Goal: Task Accomplishment & Management: Use online tool/utility

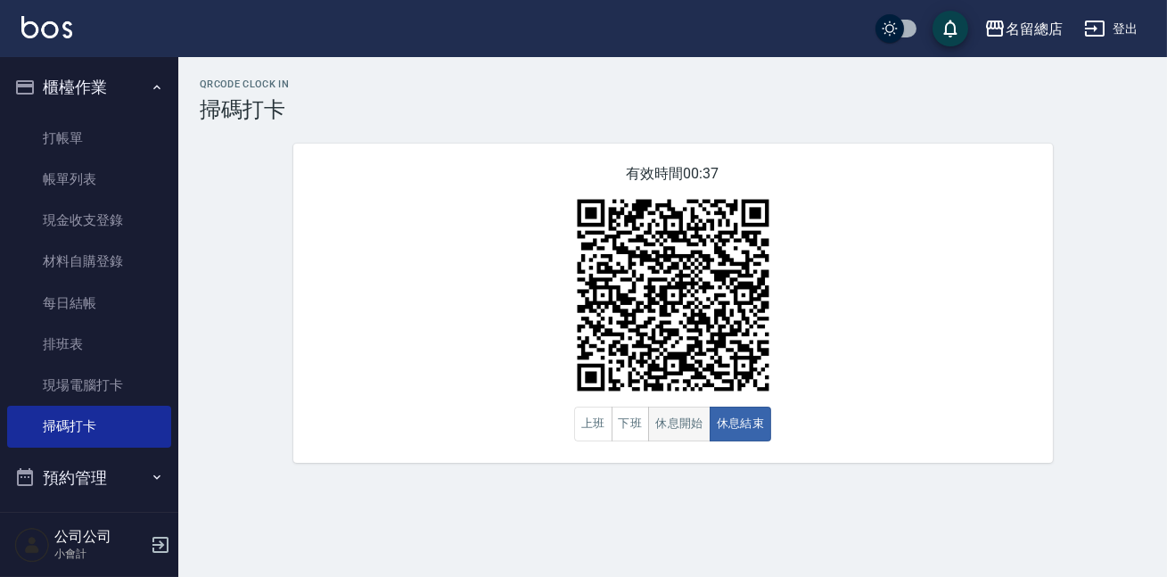
click at [687, 431] on button "休息開始" at bounding box center [679, 423] width 62 height 35
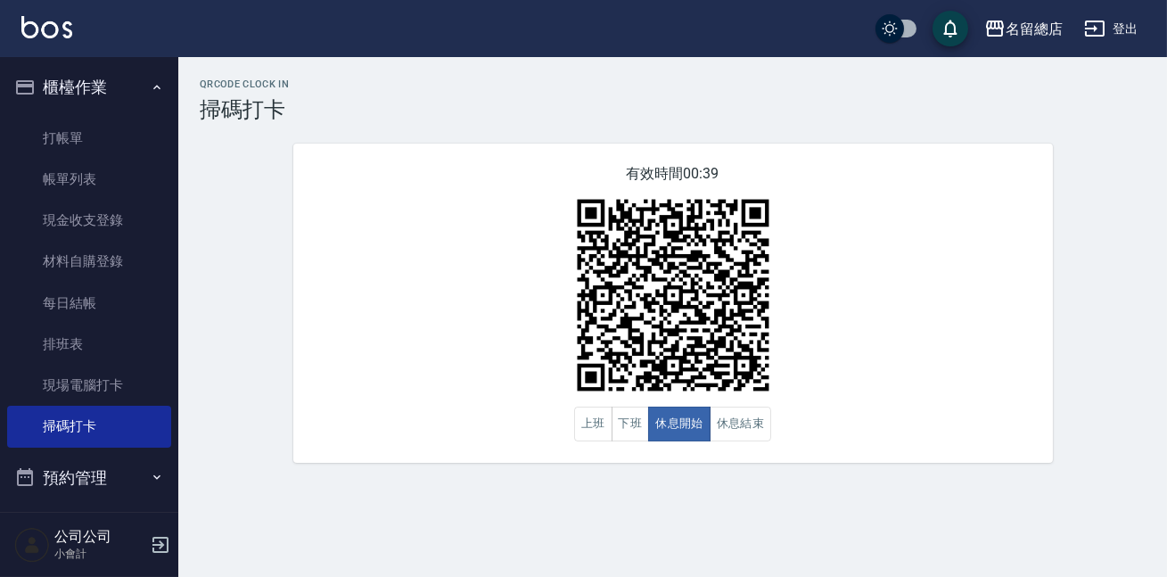
click at [1087, 189] on div "QRcode Clock In 掃碼打卡 有效時間 00:39 上班 下班 休息開始 休息結束" at bounding box center [672, 270] width 988 height 384
click at [733, 424] on button "休息結束" at bounding box center [740, 423] width 62 height 35
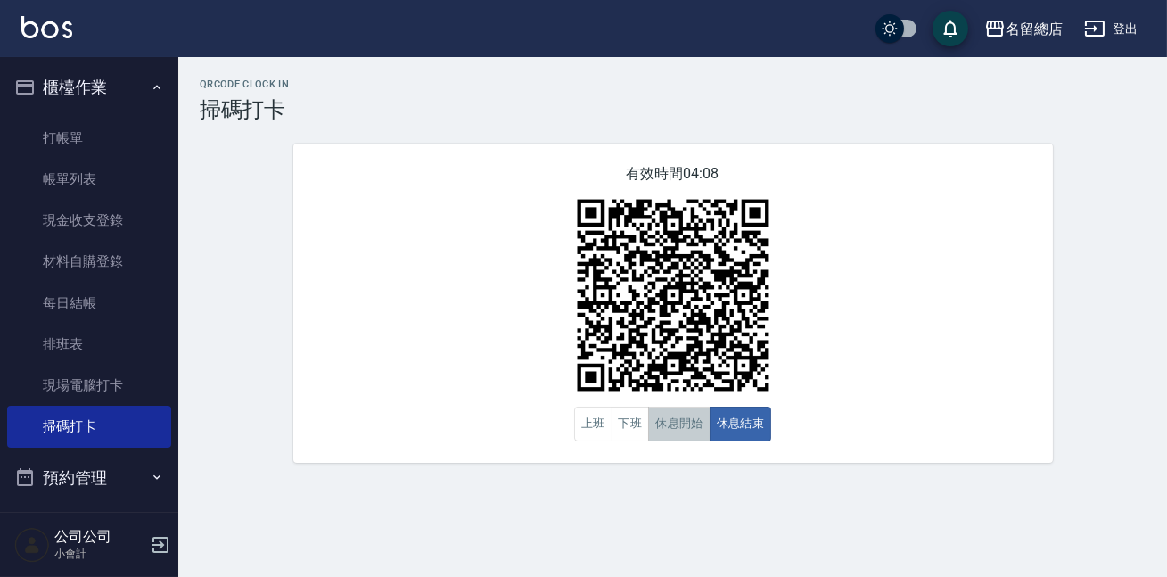
click at [653, 435] on button "休息開始" at bounding box center [679, 423] width 62 height 35
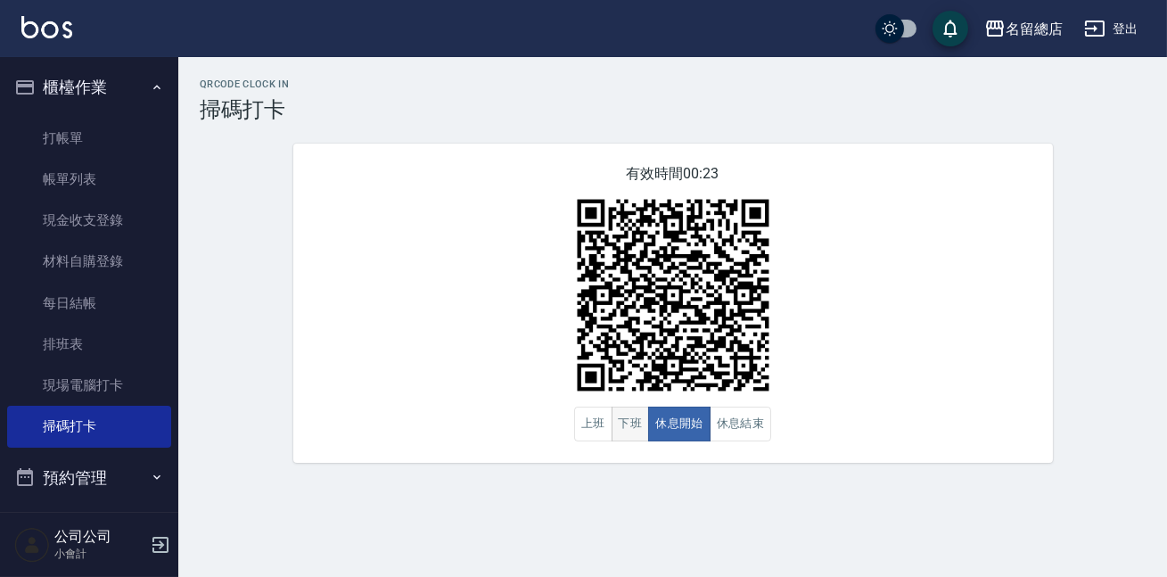
drag, startPoint x: 634, startPoint y: 419, endPoint x: 644, endPoint y: 419, distance: 10.7
click at [633, 419] on button "下班" at bounding box center [630, 423] width 38 height 35
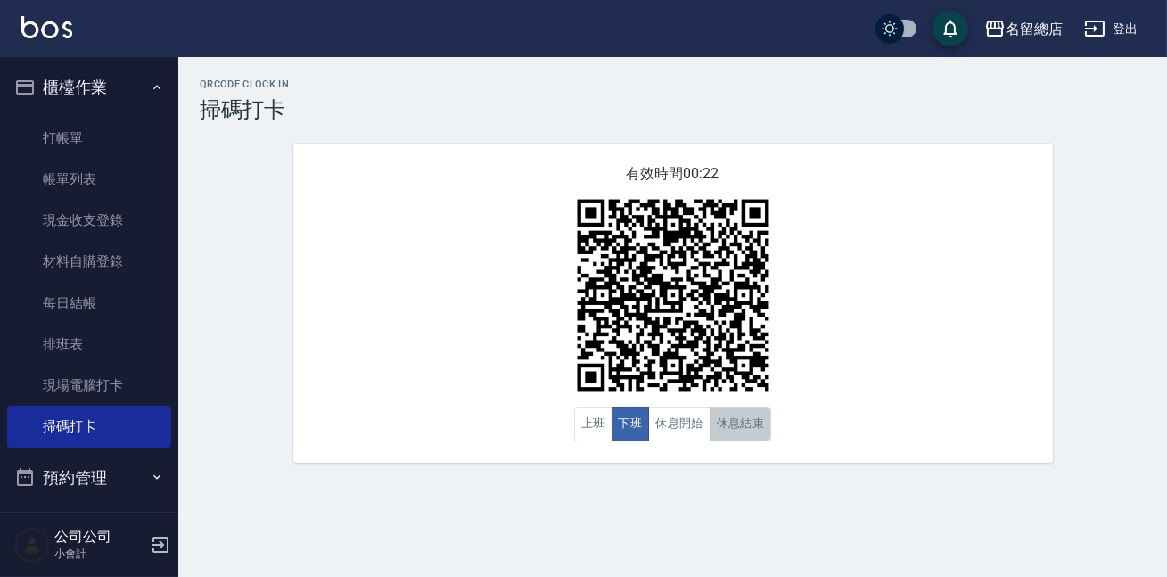
click at [722, 423] on button "休息結束" at bounding box center [740, 423] width 62 height 35
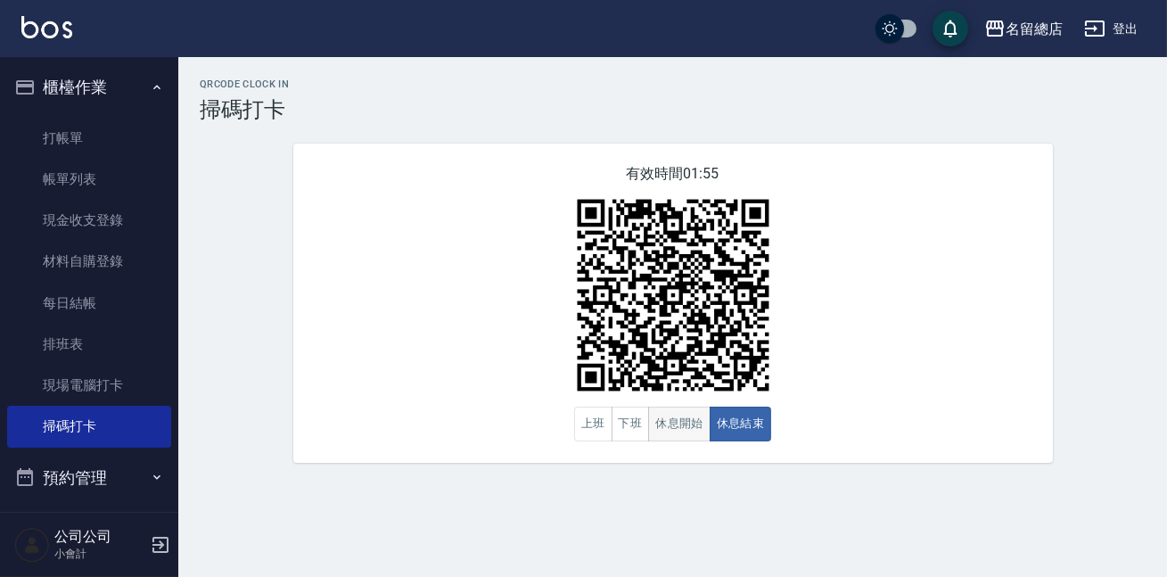
click at [701, 429] on button "休息開始" at bounding box center [679, 423] width 62 height 35
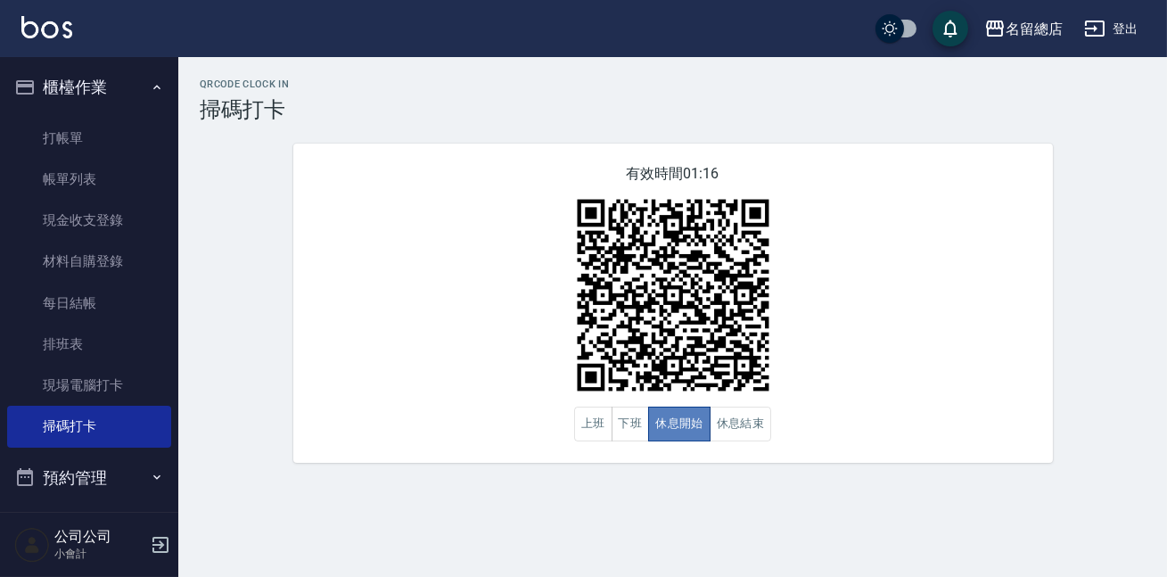
click at [687, 429] on button "休息開始" at bounding box center [679, 423] width 62 height 35
click at [739, 422] on button "休息結束" at bounding box center [740, 423] width 62 height 35
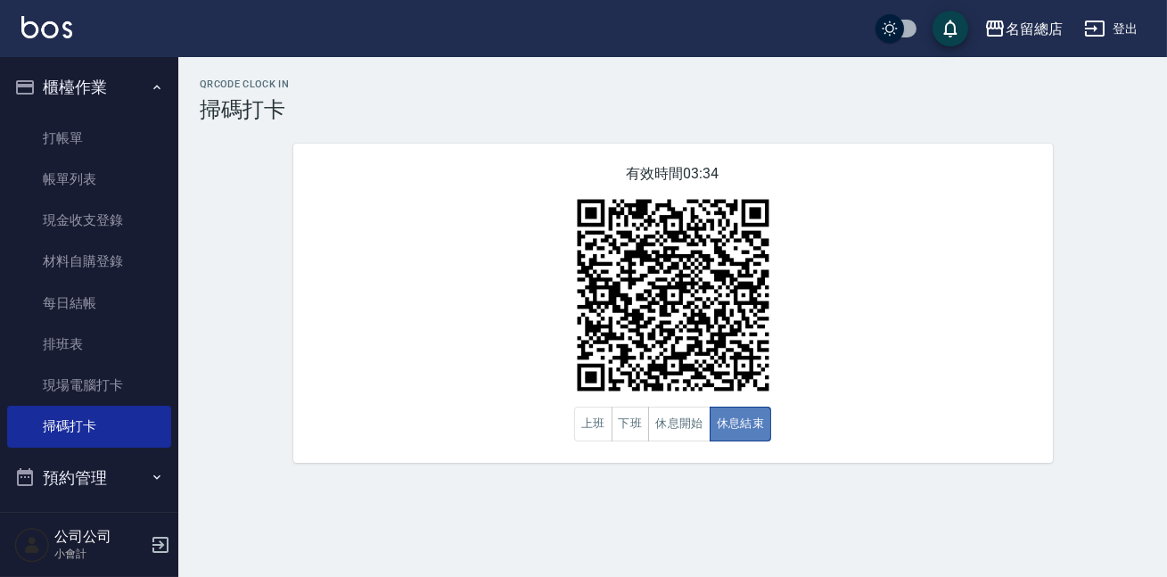
click at [729, 426] on button "休息結束" at bounding box center [740, 423] width 62 height 35
click at [665, 429] on button "休息開始" at bounding box center [679, 423] width 62 height 35
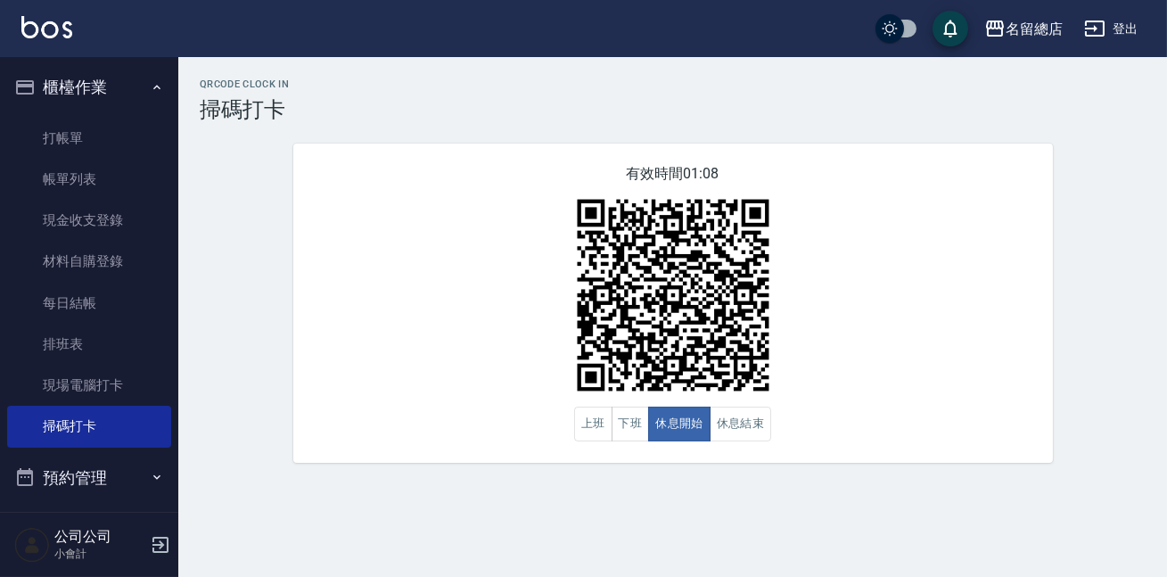
click at [126, 487] on button "預約管理" at bounding box center [89, 478] width 164 height 46
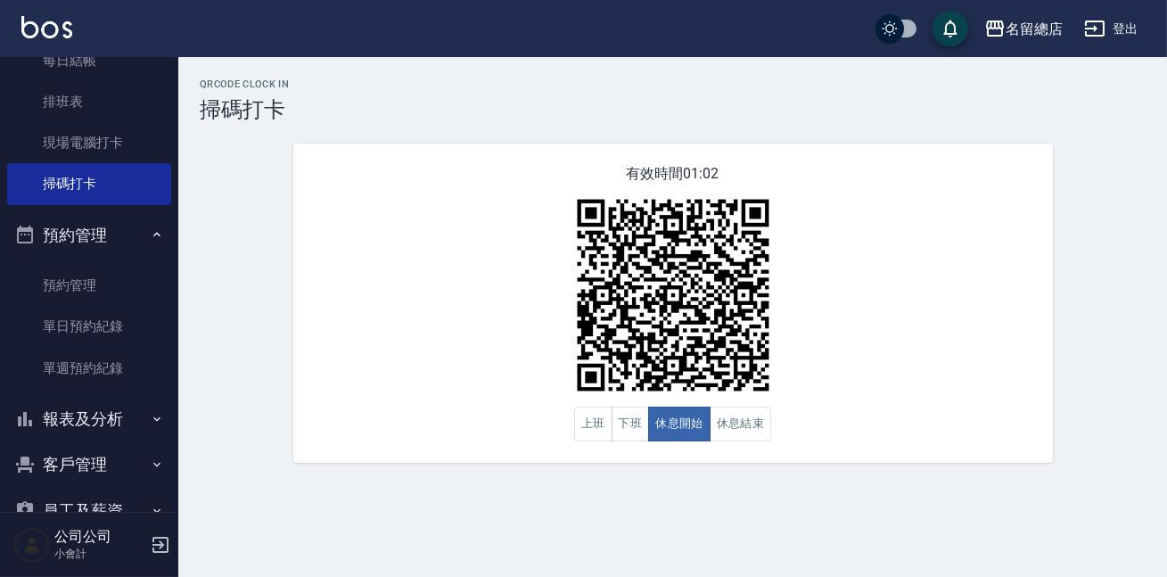
scroll to position [330, 0]
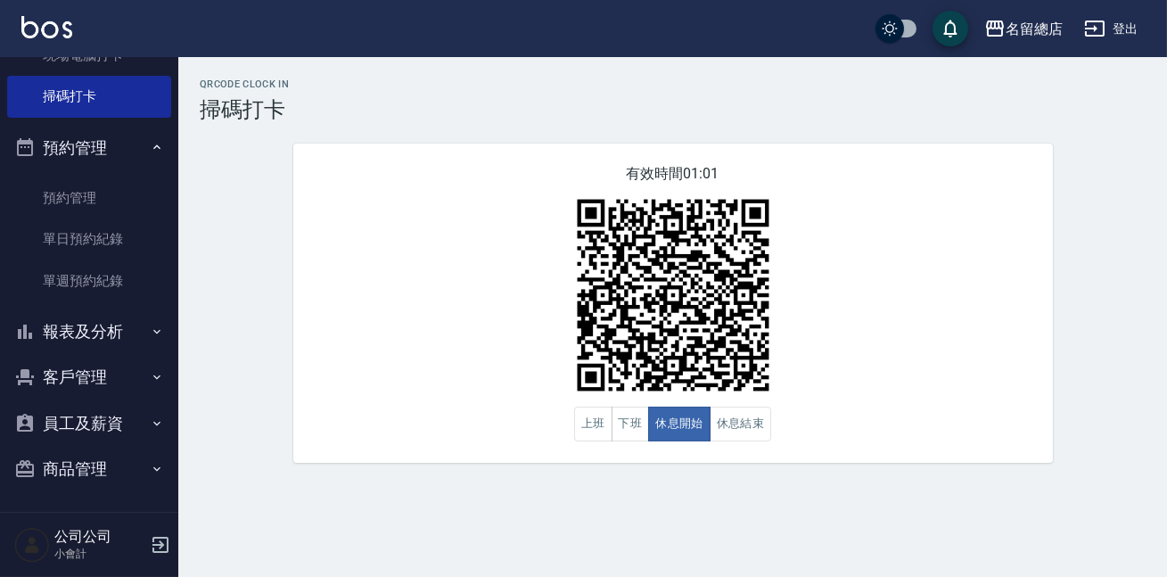
click at [138, 430] on button "員工及薪資" at bounding box center [89, 423] width 164 height 46
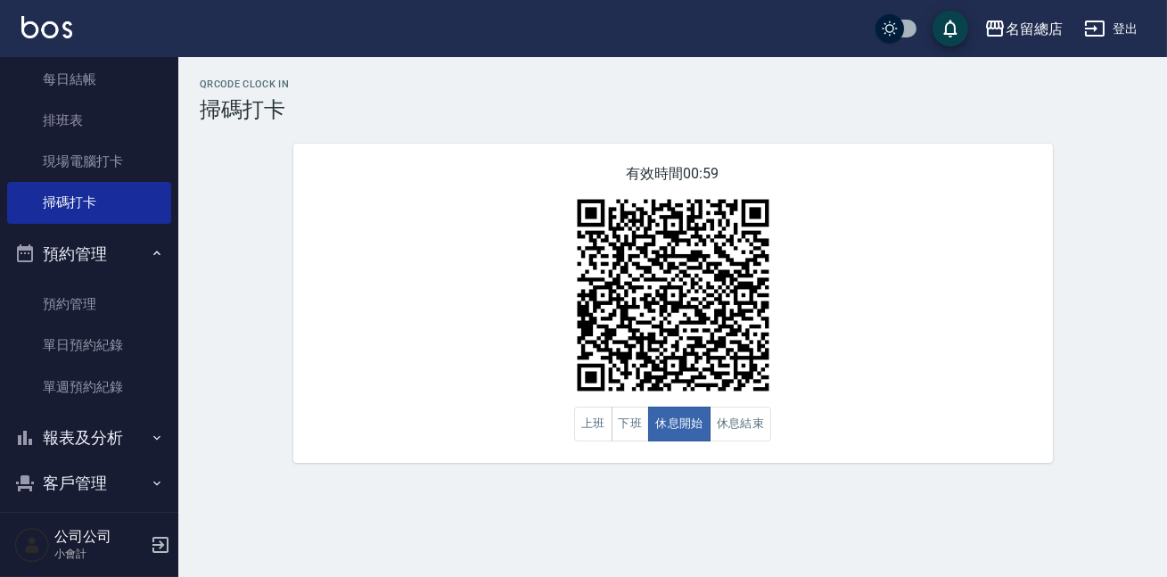
scroll to position [305, 0]
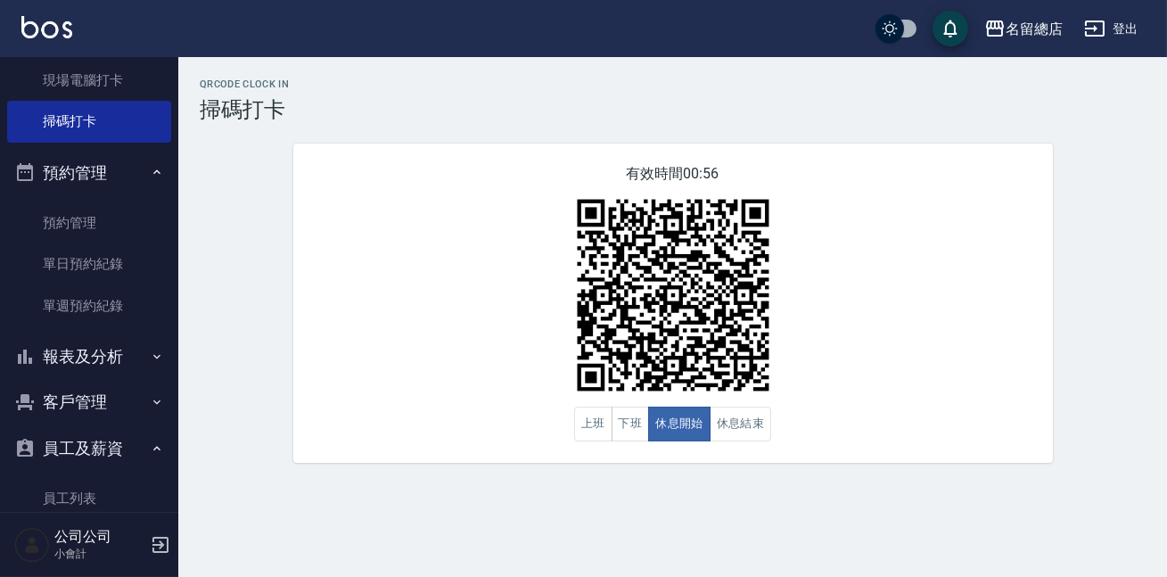
click at [110, 378] on ul "櫃檯作業 打帳單 帳單列表 現金收支登錄 材料自購登錄 每日結帳 排班表 現場電腦打卡 掃碼打卡 預約管理 預約管理 單日預約紀錄 單週預約紀錄 報表及分析 …" at bounding box center [89, 165] width 164 height 827
click at [162, 364] on nav "櫃檯作業 打帳單 帳單列表 現金收支登錄 材料自購登錄 每日結帳 排班表 現場電腦打卡 掃碼打卡 預約管理 預約管理 單日預約紀錄 單週預約紀錄 報表及分析 …" at bounding box center [89, 284] width 178 height 455
click at [134, 355] on button "報表及分析" at bounding box center [89, 356] width 164 height 46
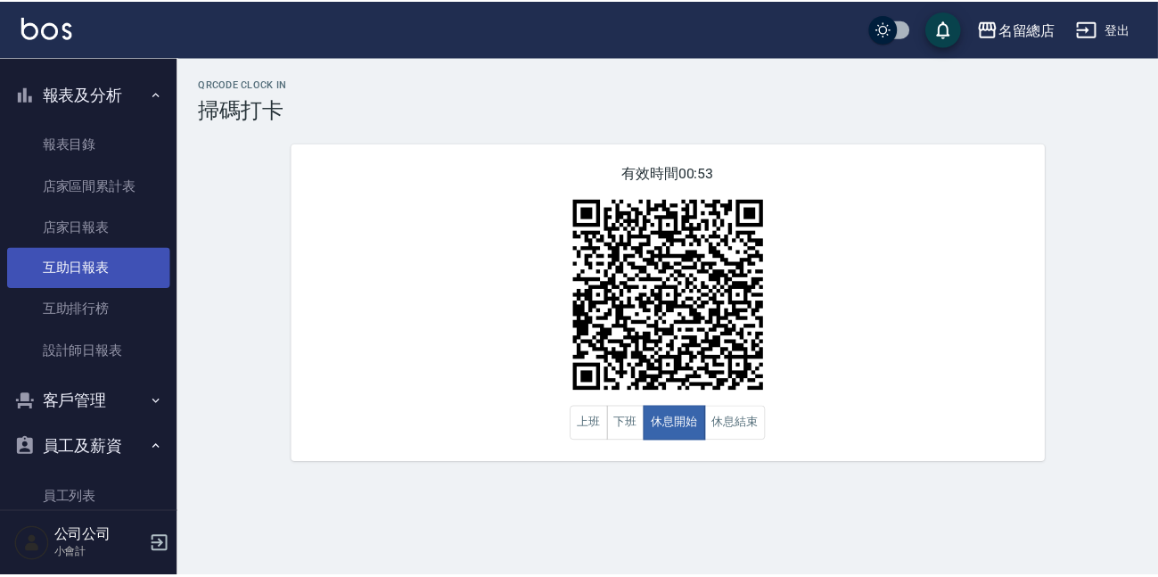
scroll to position [486, 0]
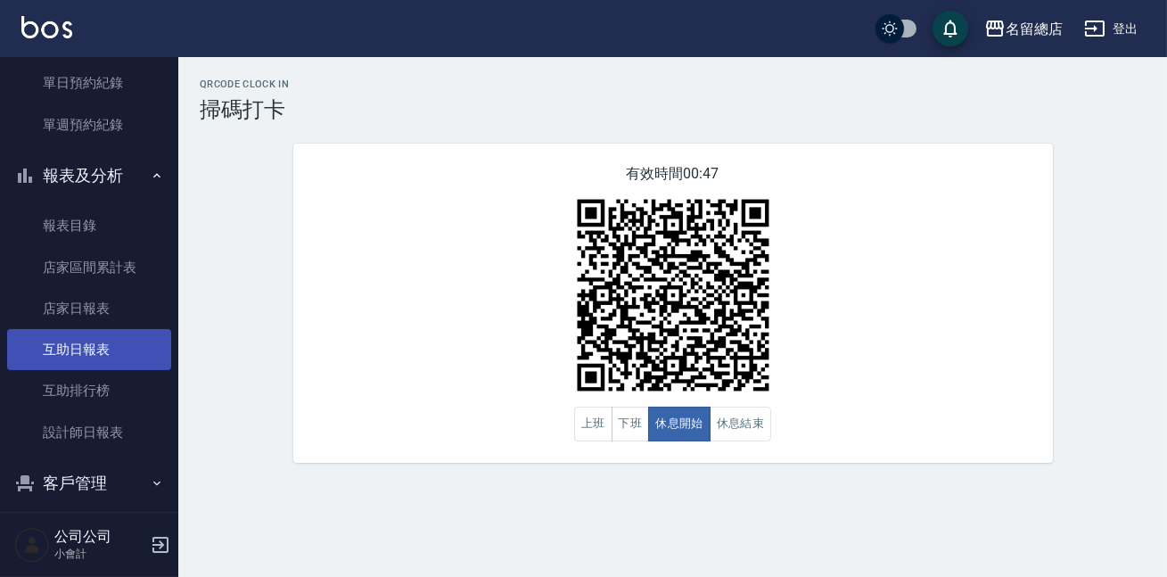
click at [103, 353] on link "互助日報表" at bounding box center [89, 349] width 164 height 41
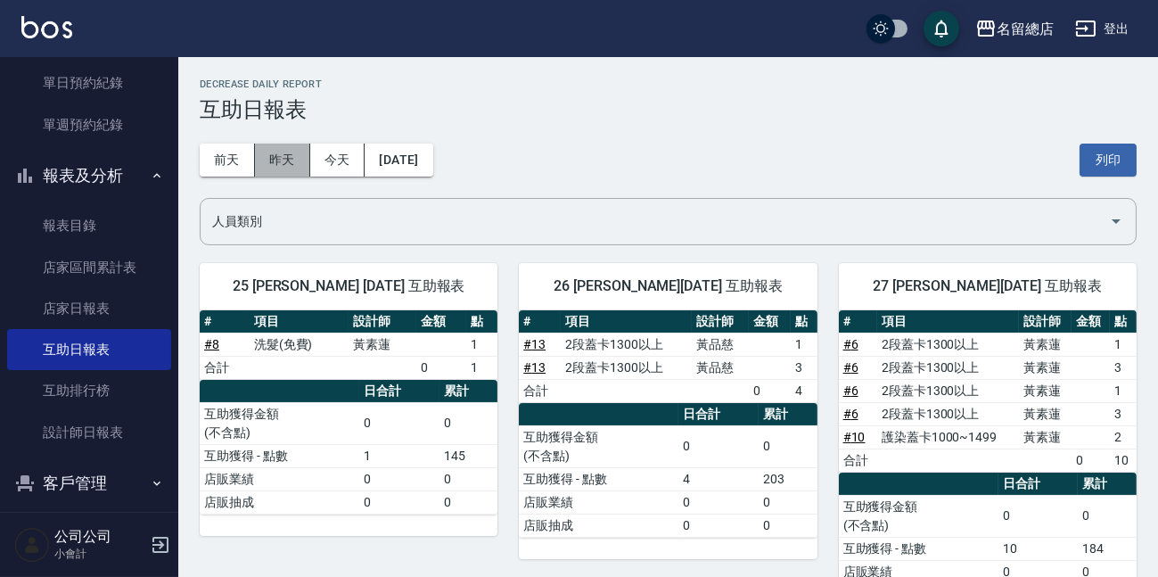
click at [260, 151] on button "昨天" at bounding box center [282, 159] width 55 height 33
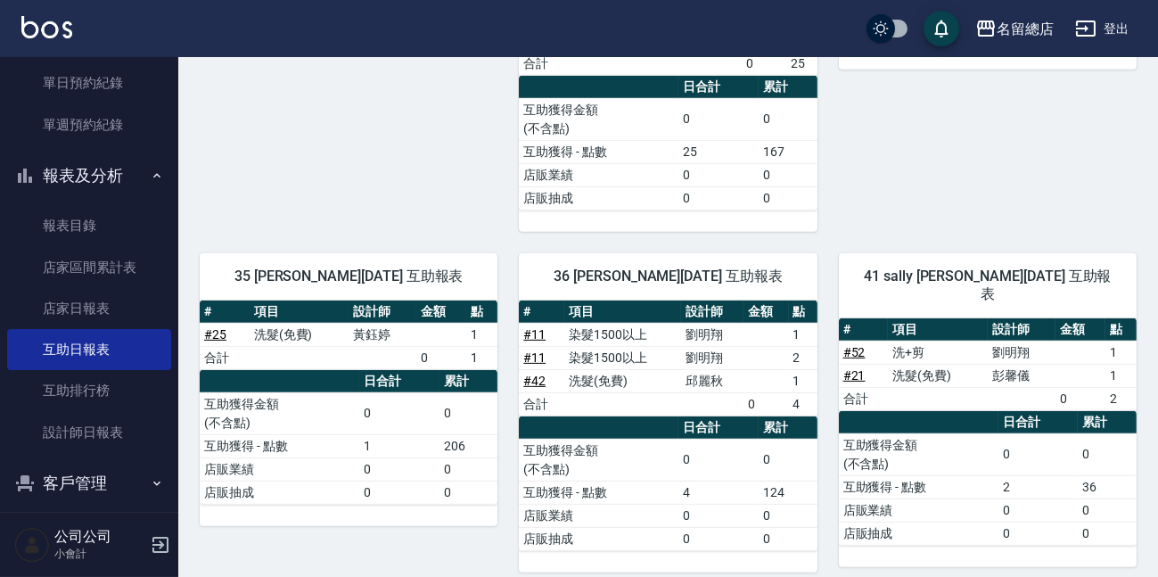
scroll to position [1701, 0]
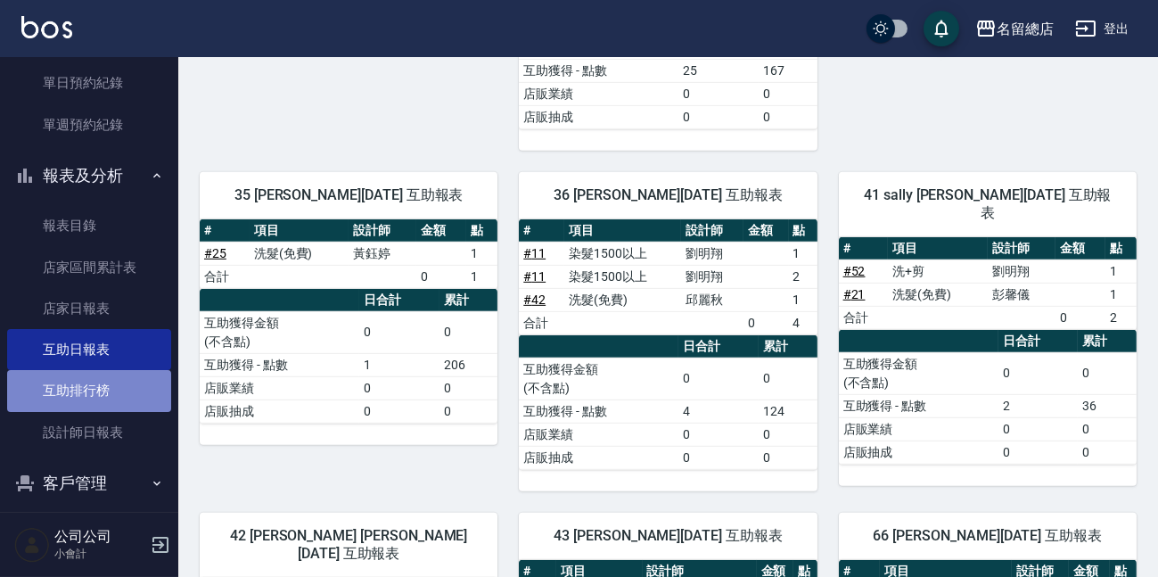
click at [108, 406] on link "互助排行榜" at bounding box center [89, 390] width 164 height 41
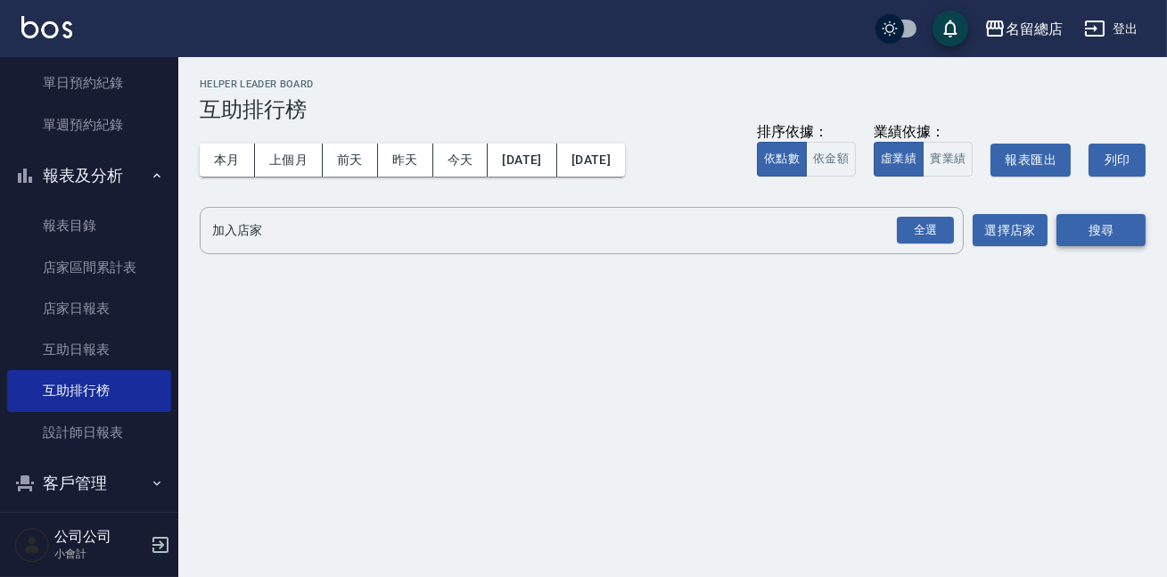
click at [1126, 220] on button "搜尋" at bounding box center [1100, 230] width 89 height 33
click at [921, 225] on div "全選" at bounding box center [925, 231] width 57 height 28
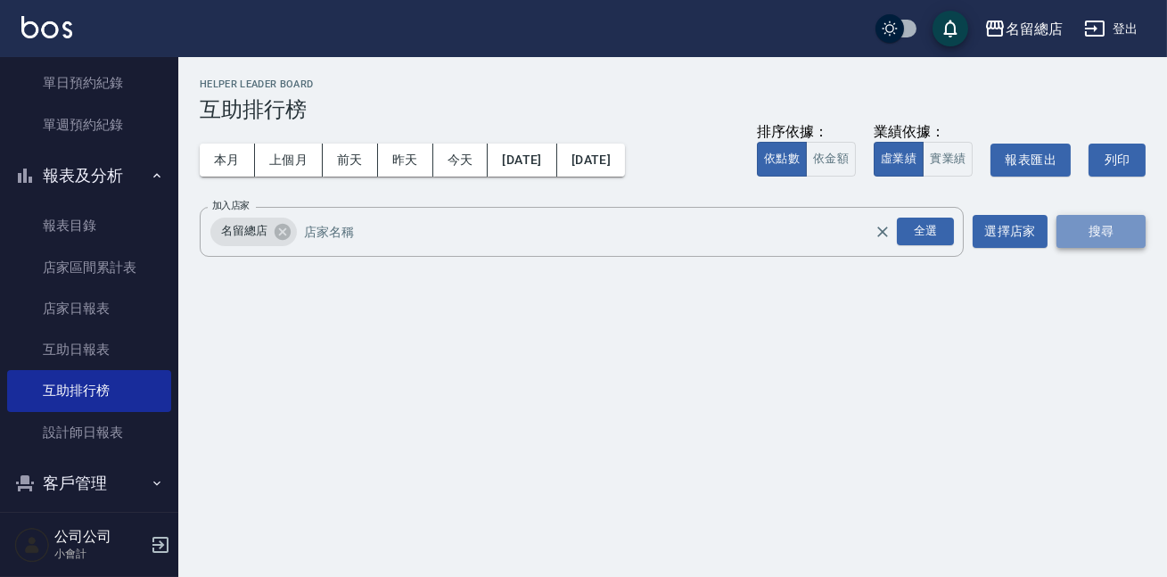
click at [1093, 239] on button "搜尋" at bounding box center [1100, 231] width 89 height 33
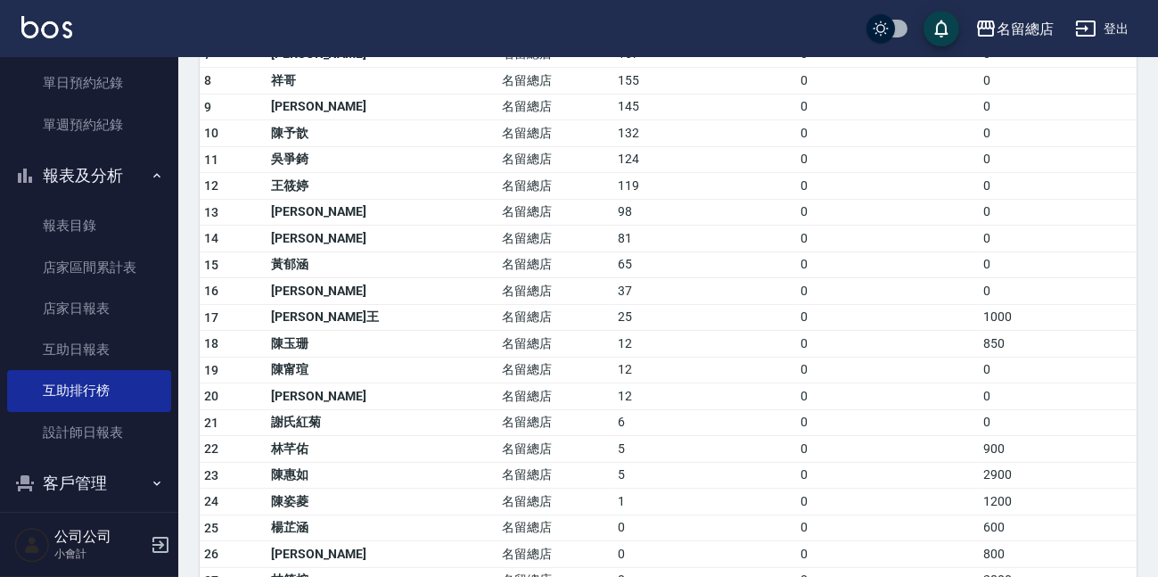
scroll to position [324, 0]
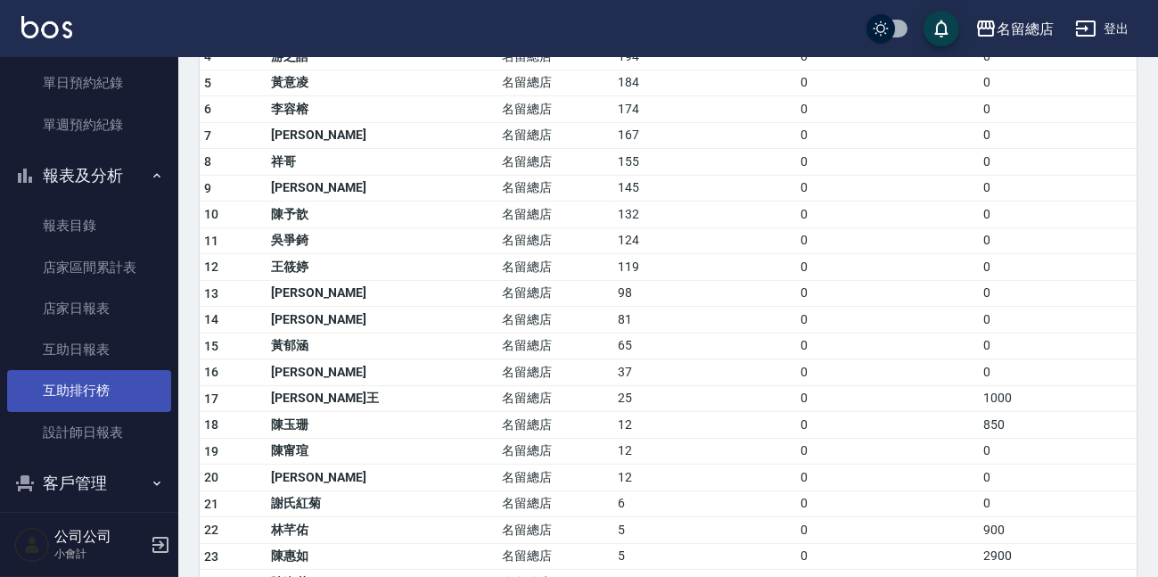
click at [145, 394] on link "互助排行榜" at bounding box center [89, 390] width 164 height 41
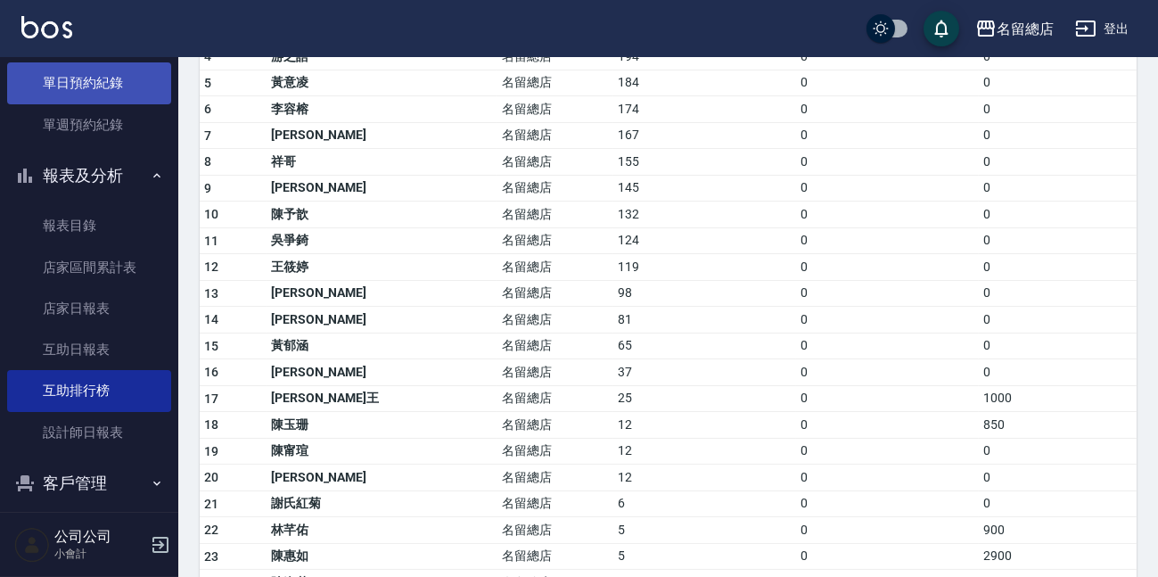
click at [73, 62] on link "單日預約紀錄" at bounding box center [89, 82] width 164 height 41
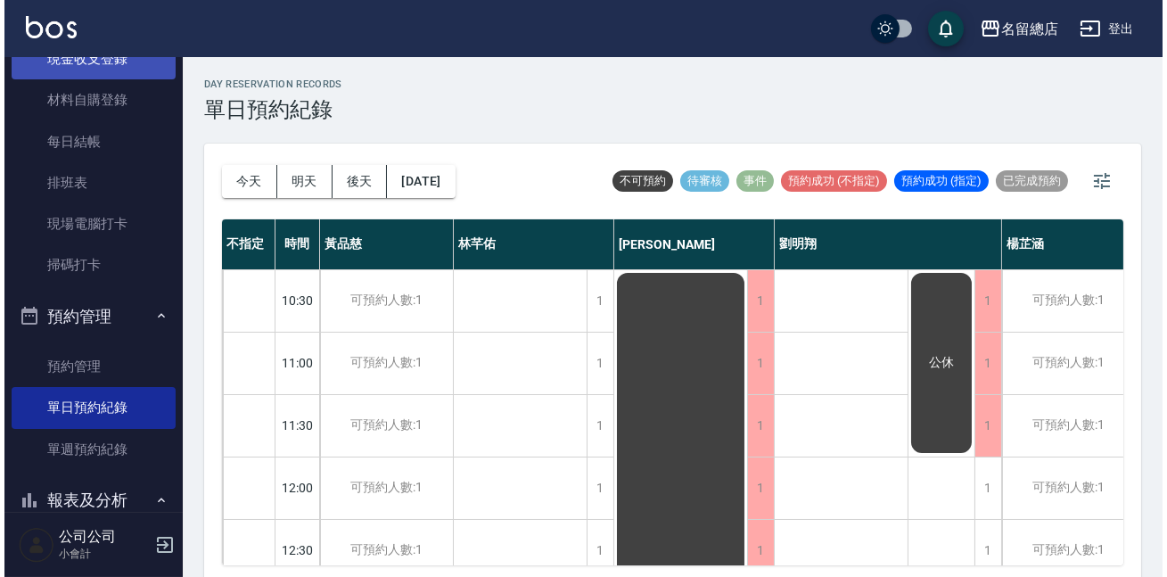
scroll to position [80, 0]
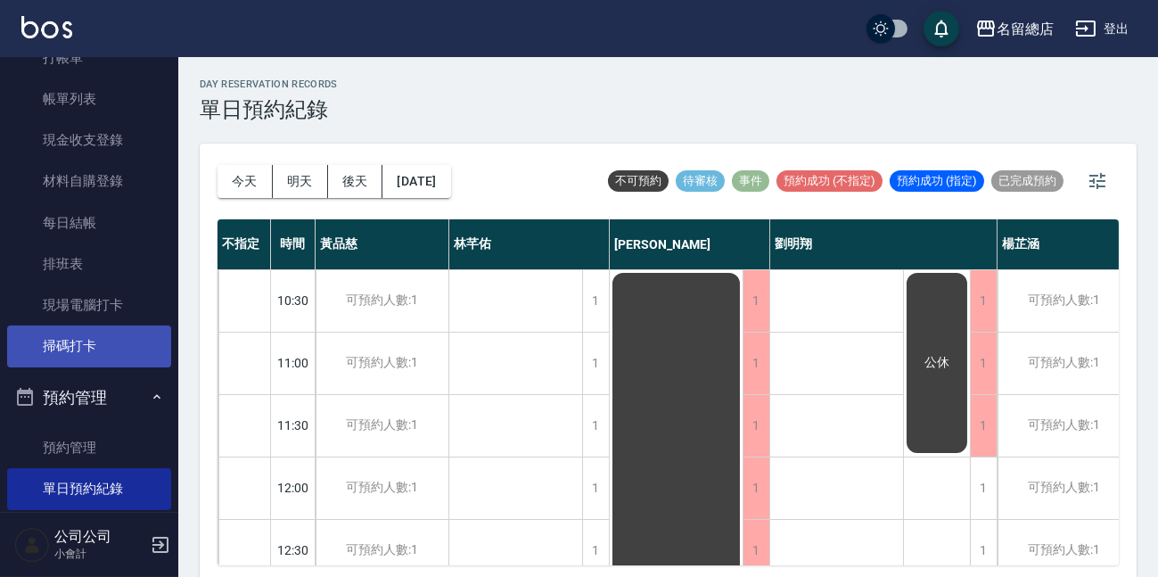
click at [50, 340] on link "掃碼打卡" at bounding box center [89, 345] width 164 height 41
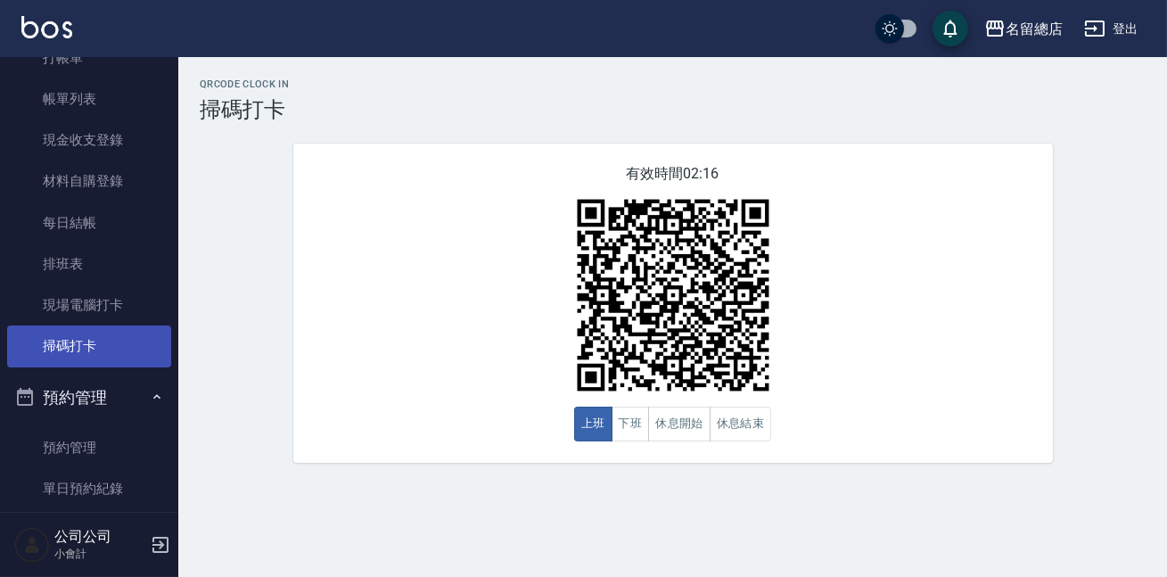
click at [62, 349] on link "掃碼打卡" at bounding box center [89, 345] width 164 height 41
click at [692, 422] on button "休息開始" at bounding box center [679, 423] width 62 height 35
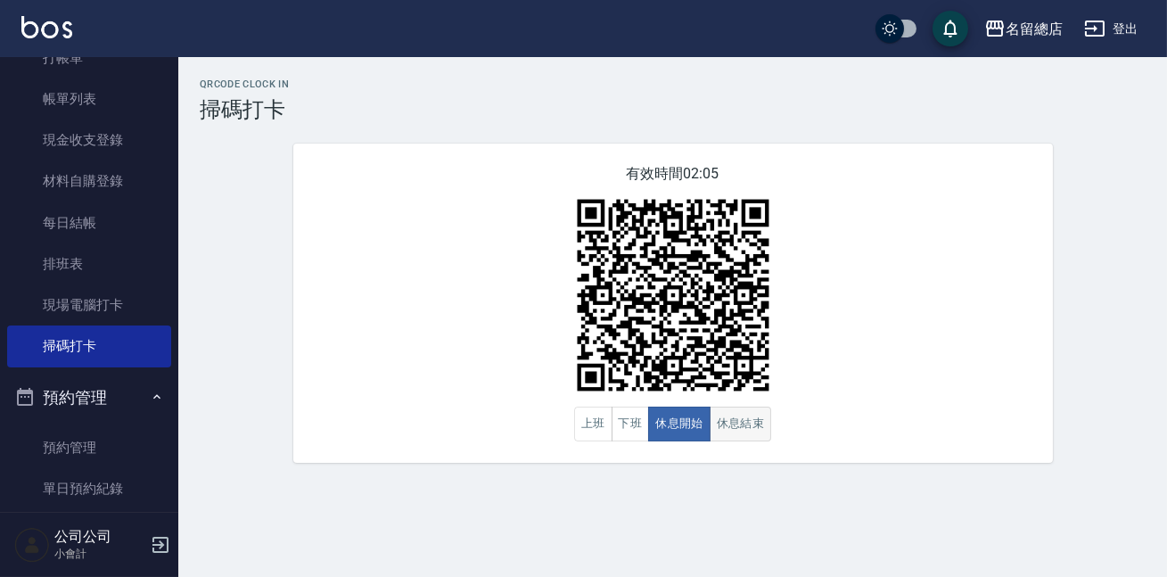
drag, startPoint x: 725, startPoint y: 430, endPoint x: 735, endPoint y: 435, distance: 10.8
click at [735, 435] on button "休息結束" at bounding box center [740, 423] width 62 height 35
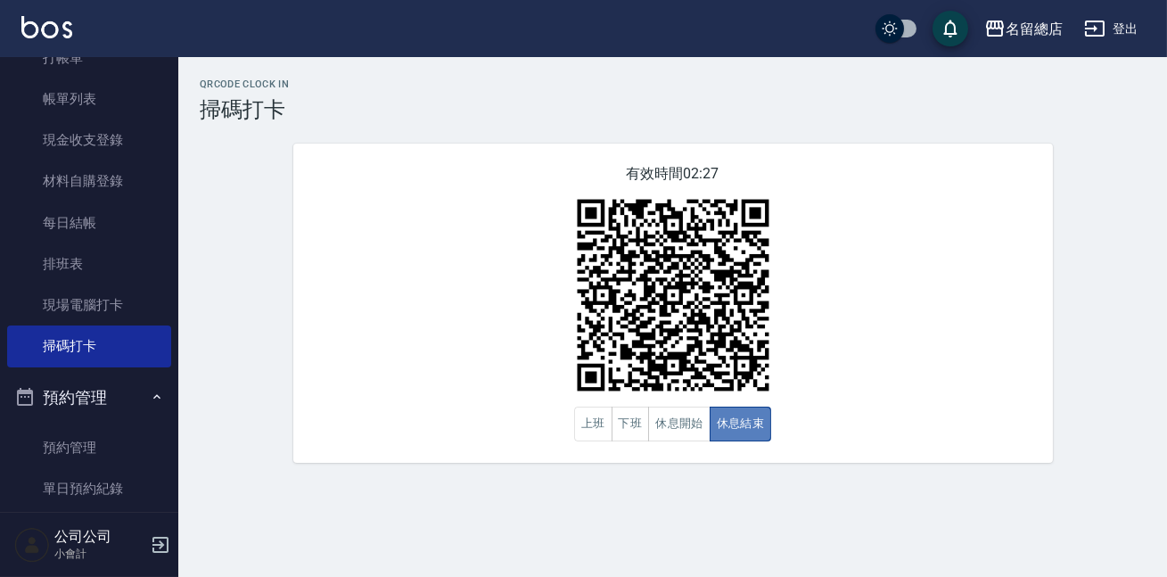
click at [735, 435] on button "休息結束" at bounding box center [740, 423] width 62 height 35
click at [670, 427] on button "休息開始" at bounding box center [679, 423] width 62 height 35
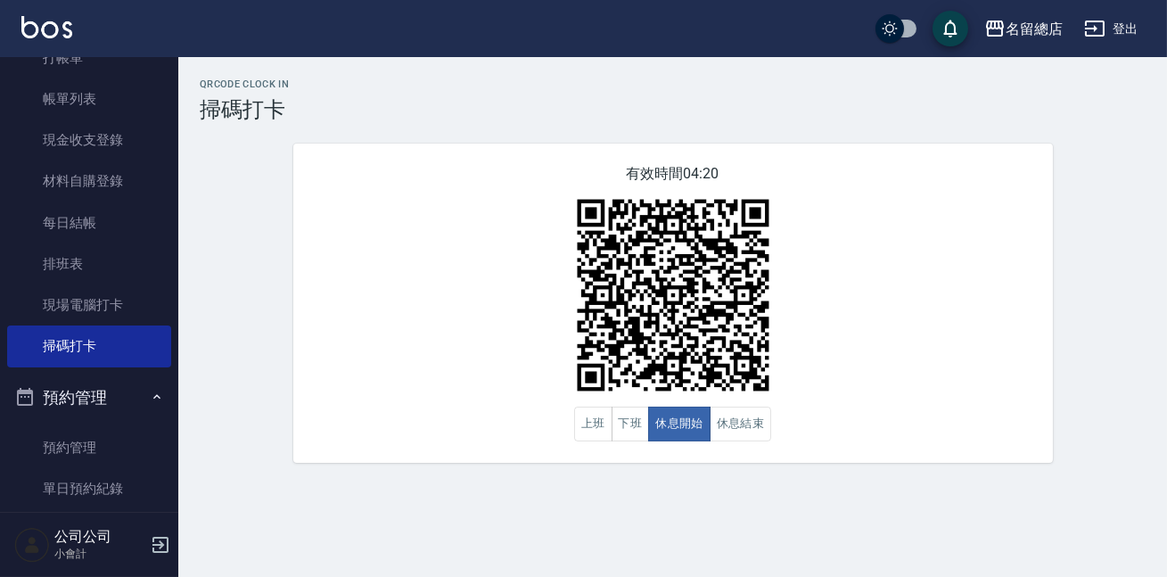
click at [704, 455] on div "有效時間 04:20 上班 下班 休息開始 休息結束" at bounding box center [672, 302] width 759 height 319
click at [713, 432] on button "休息結束" at bounding box center [740, 423] width 62 height 35
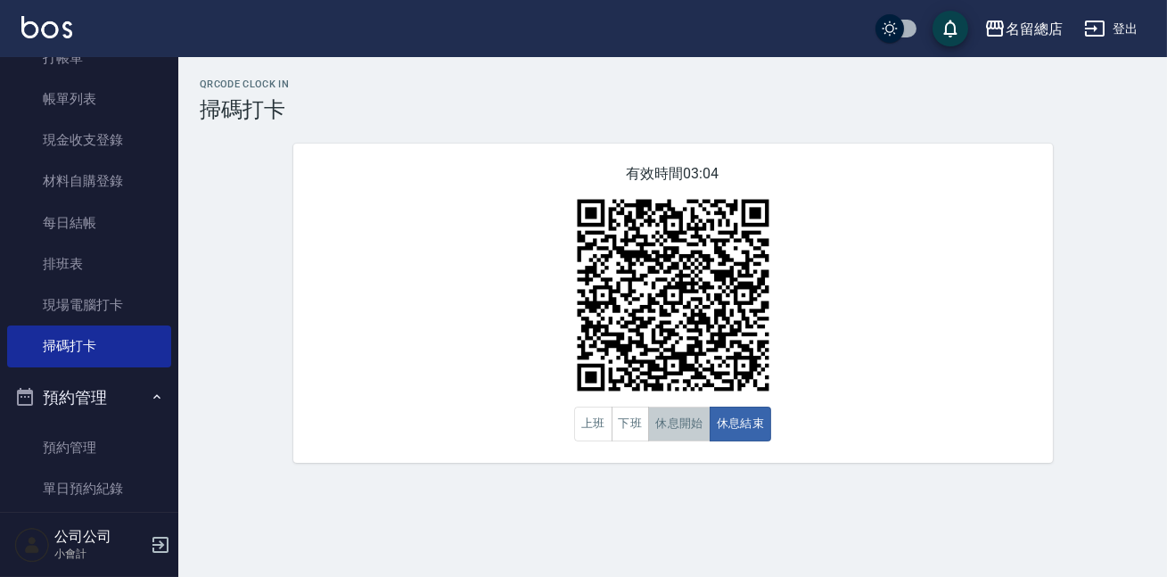
click at [660, 422] on button "休息開始" at bounding box center [679, 423] width 62 height 35
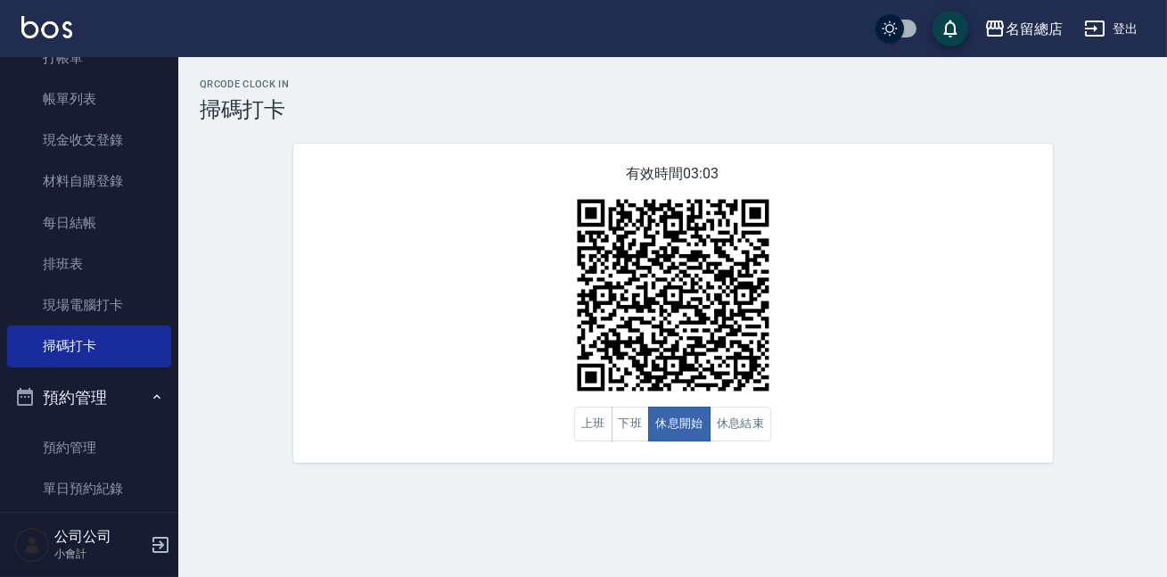
click at [844, 272] on div "有效時間 03:03 上班 下班 休息開始 休息結束" at bounding box center [672, 302] width 759 height 319
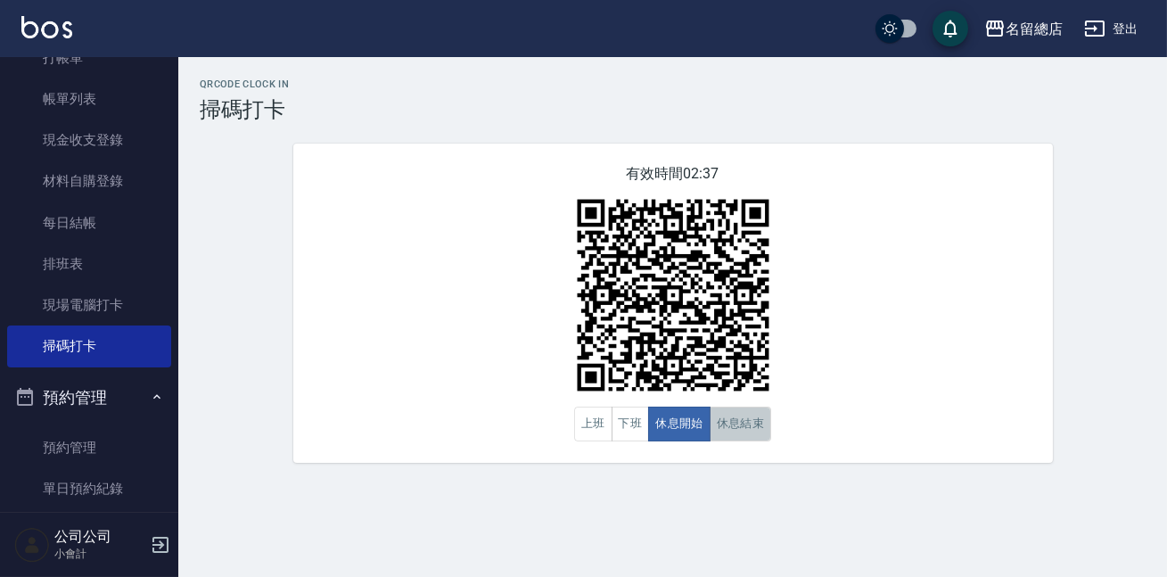
click at [755, 430] on button "休息結束" at bounding box center [740, 423] width 62 height 35
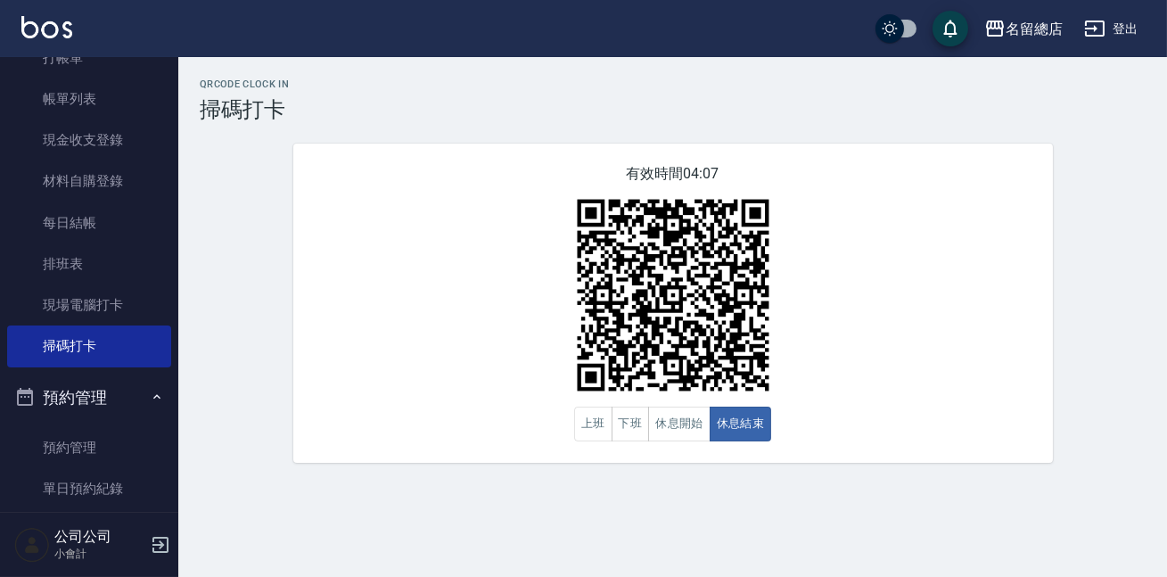
drag, startPoint x: 827, startPoint y: 233, endPoint x: 808, endPoint y: 261, distance: 33.4
click at [826, 244] on div "有效時間 04:07 上班 下班 休息開始 休息結束" at bounding box center [672, 302] width 759 height 319
click at [677, 424] on button "休息開始" at bounding box center [679, 423] width 62 height 35
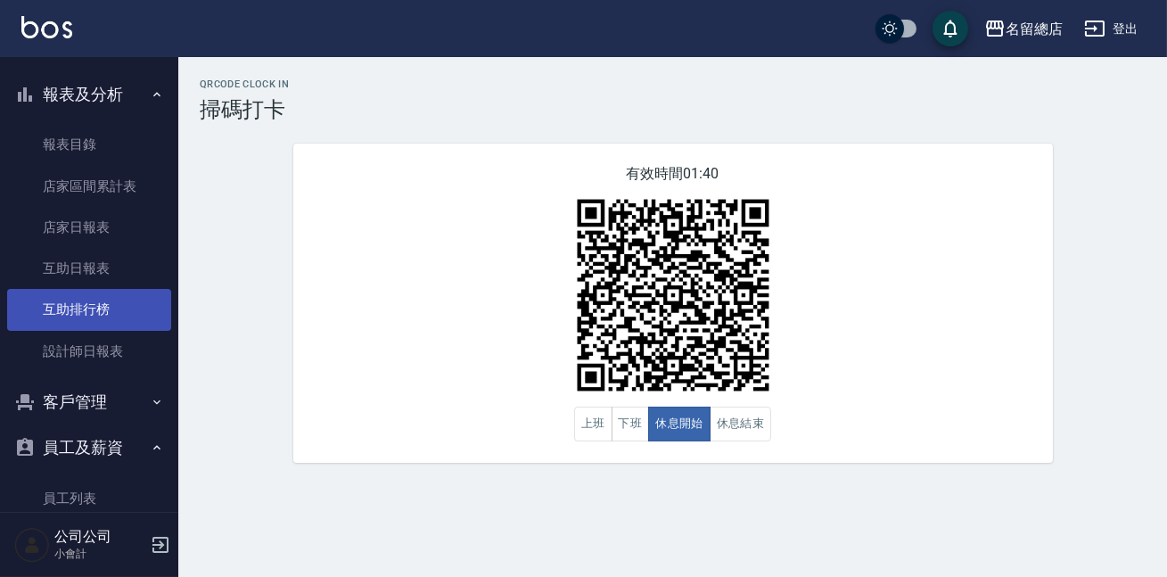
scroll to position [648, 0]
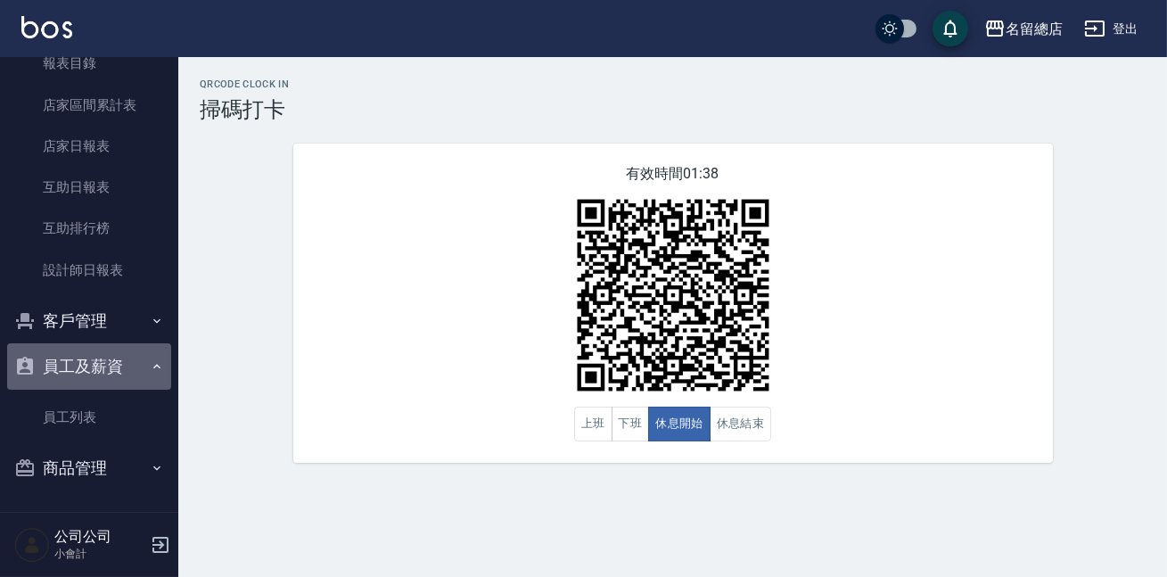
click at [125, 369] on button "員工及薪資" at bounding box center [89, 366] width 164 height 46
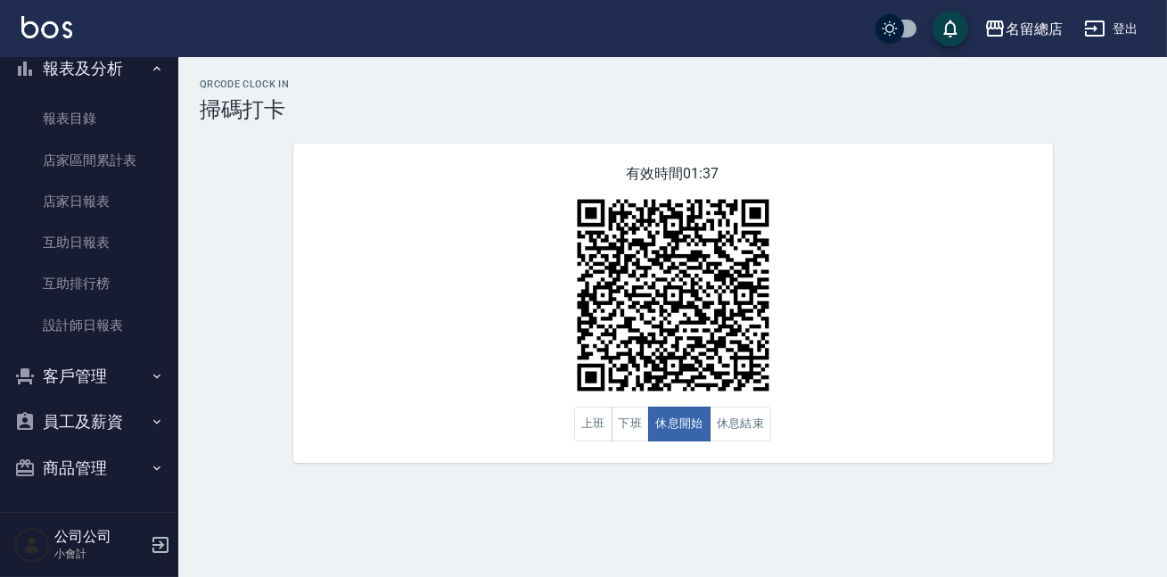
scroll to position [593, 0]
click at [127, 425] on button "員工及薪資" at bounding box center [89, 421] width 164 height 46
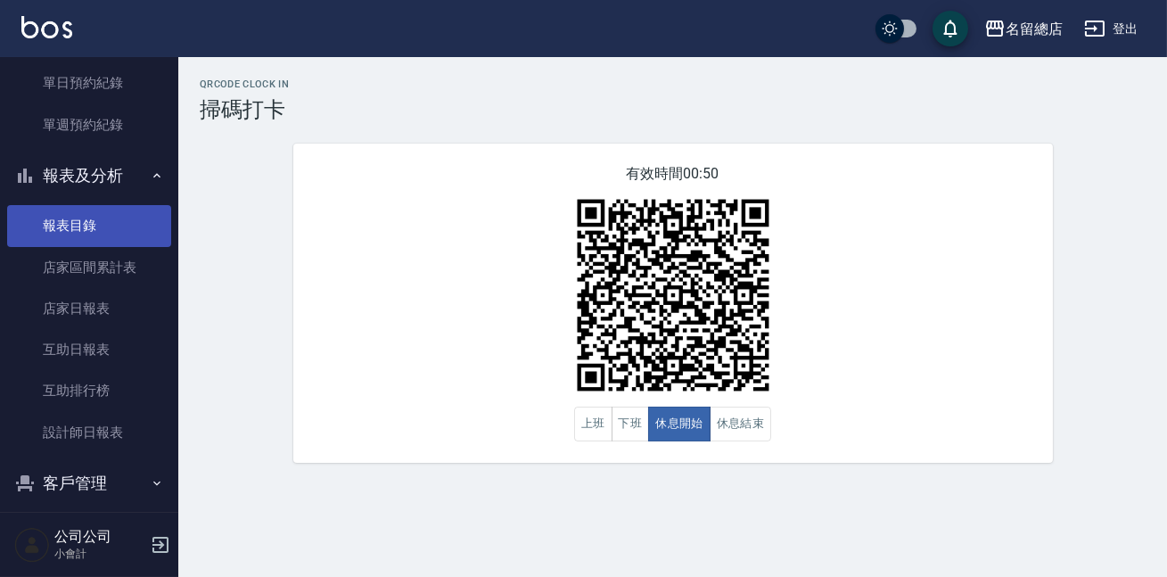
scroll to position [405, 0]
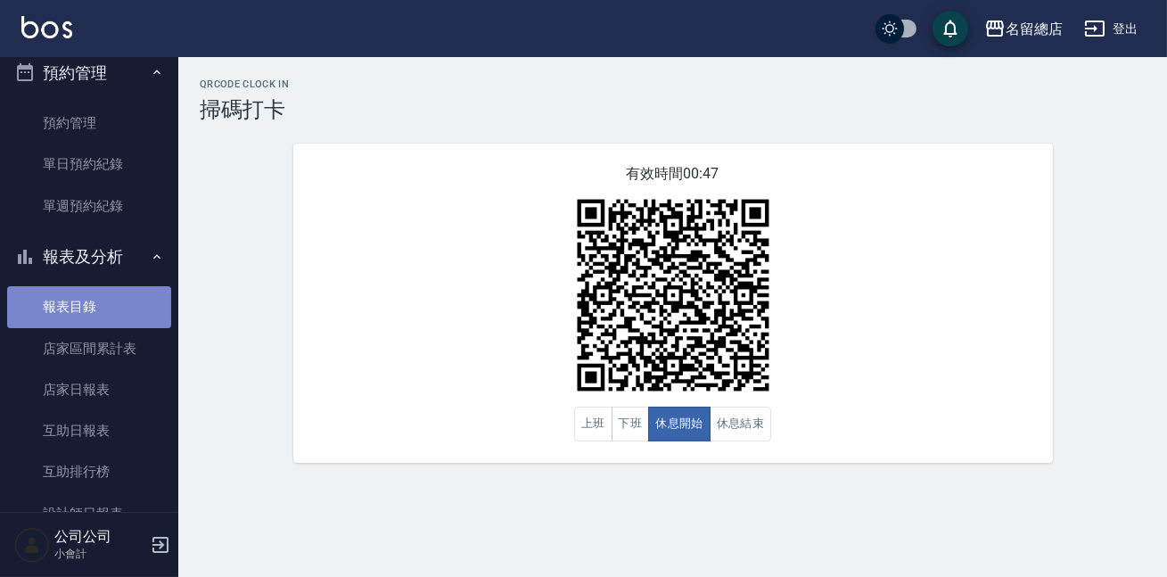
click at [105, 313] on link "報表目錄" at bounding box center [89, 306] width 164 height 41
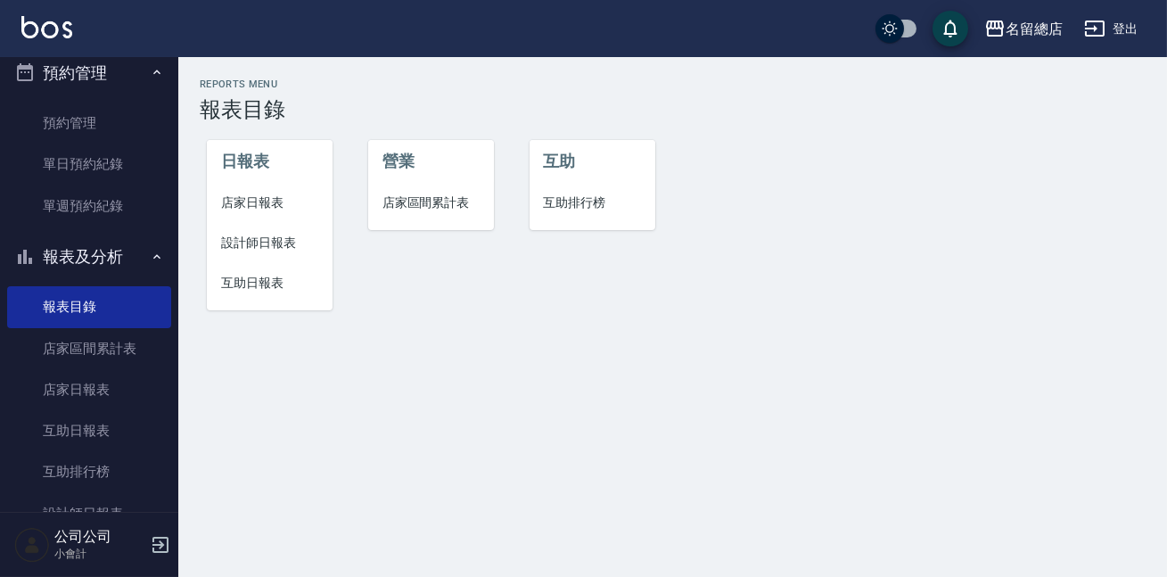
click at [582, 189] on li "互助排行榜" at bounding box center [592, 203] width 126 height 40
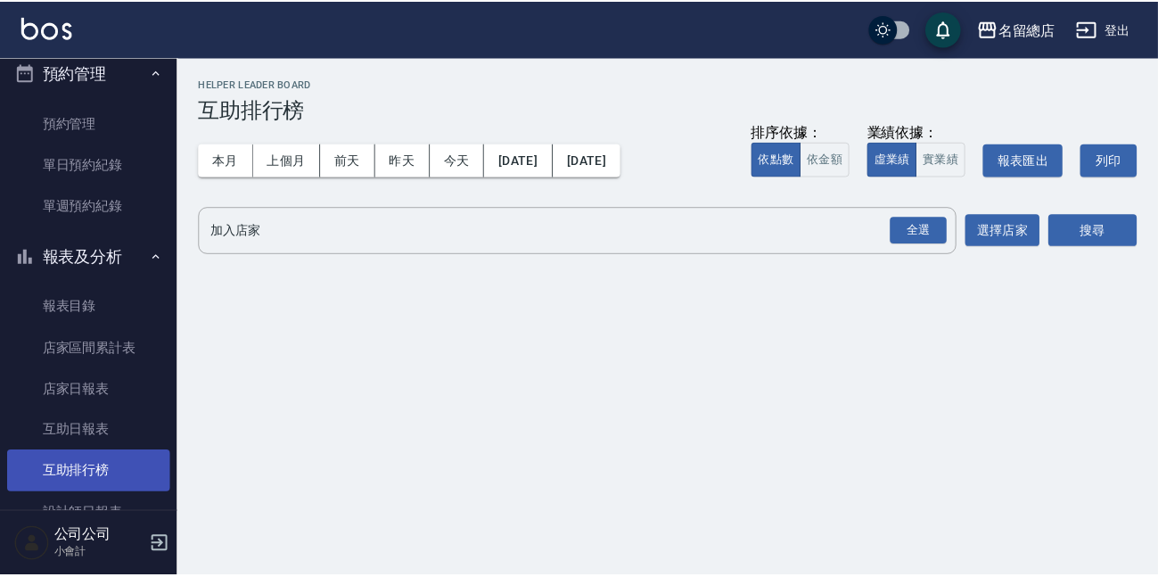
scroll to position [567, 0]
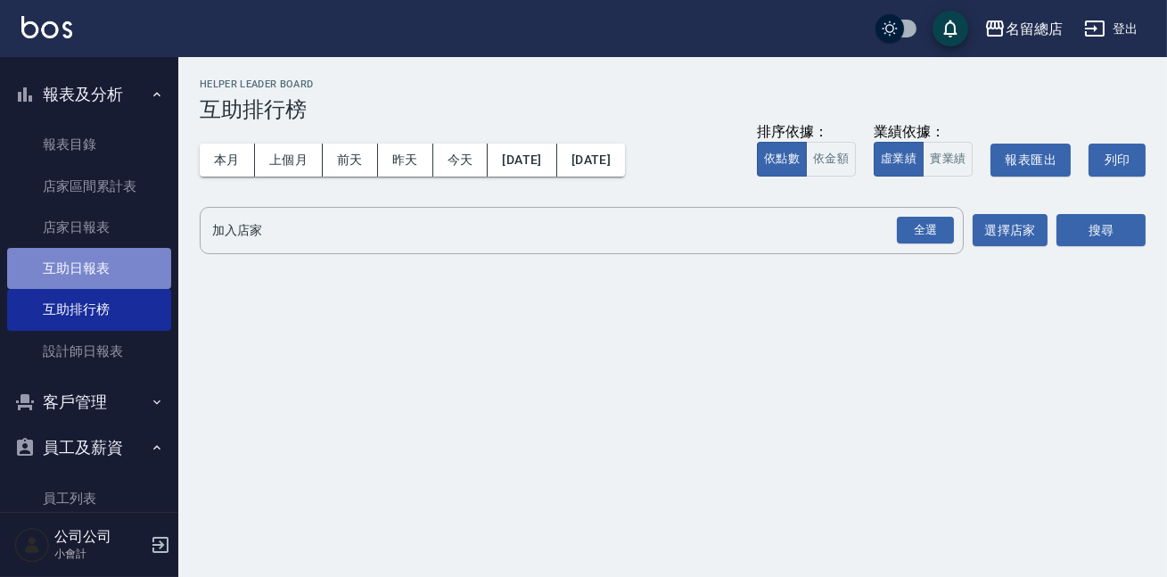
click at [107, 267] on link "互助日報表" at bounding box center [89, 268] width 164 height 41
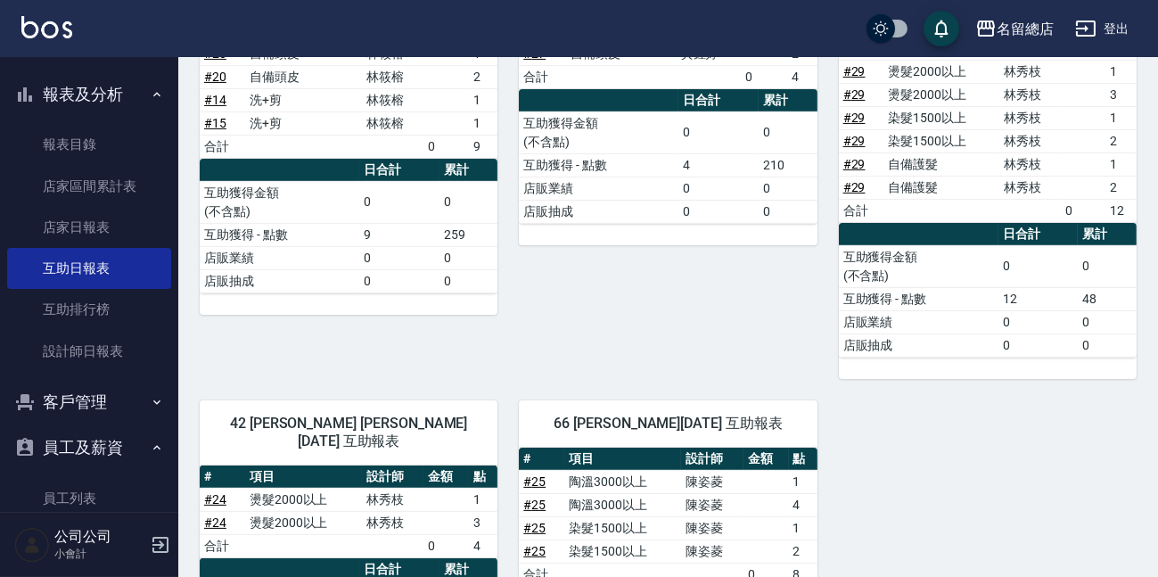
scroll to position [1052, 0]
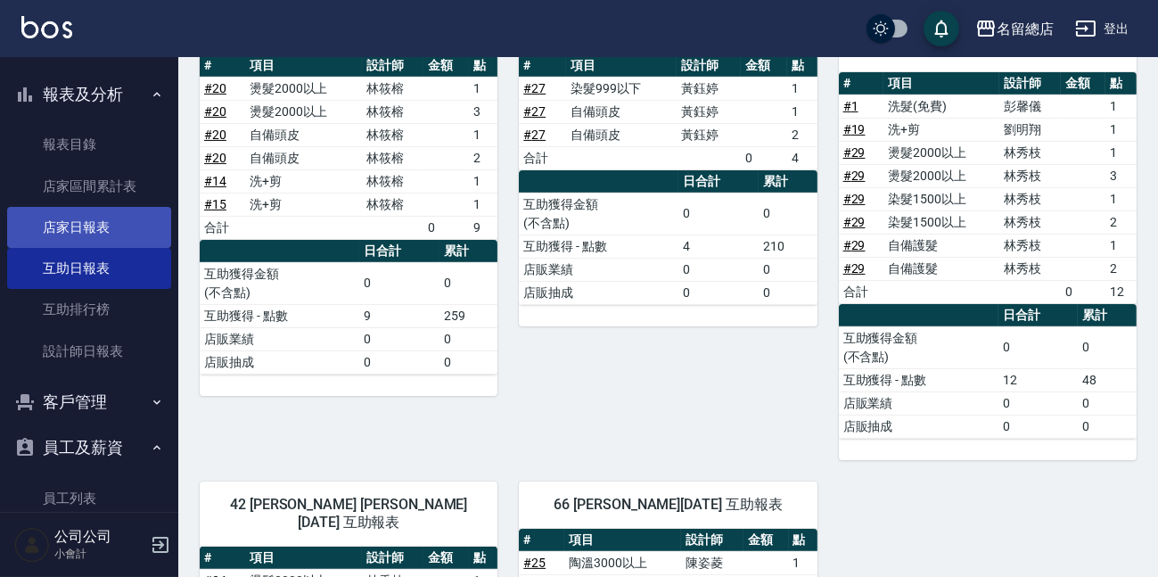
click at [63, 233] on link "店家日報表" at bounding box center [89, 227] width 164 height 41
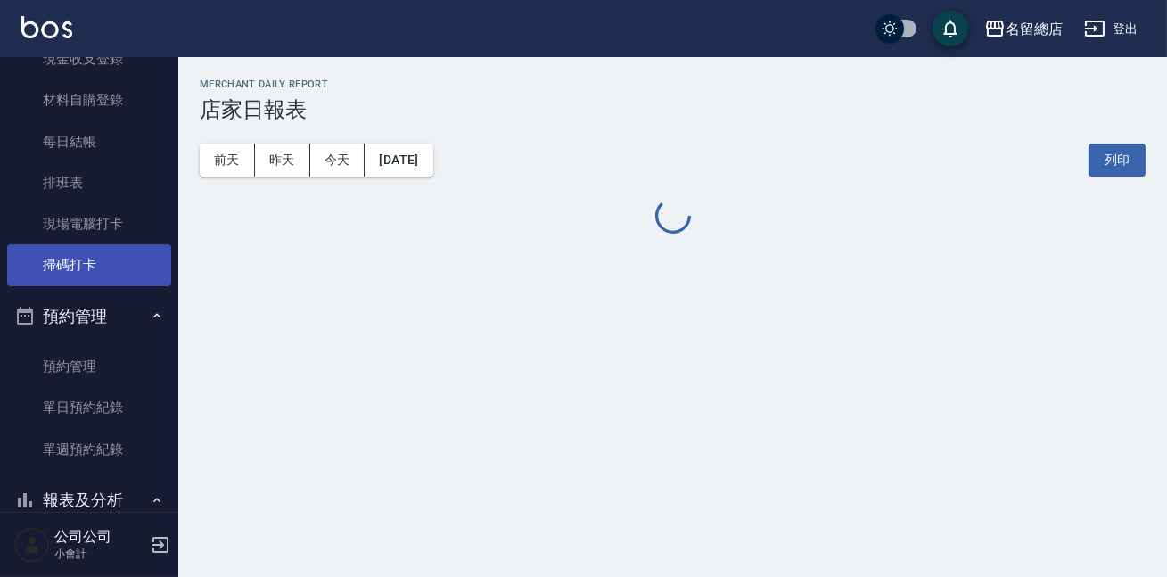
scroll to position [80, 0]
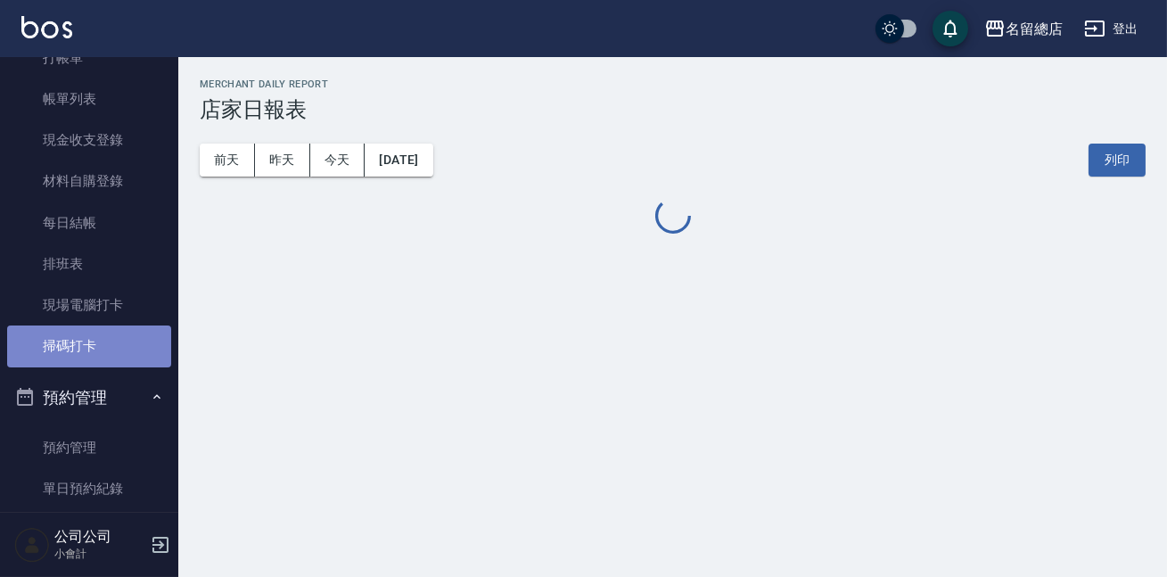
click at [94, 342] on link "掃碼打卡" at bounding box center [89, 345] width 164 height 41
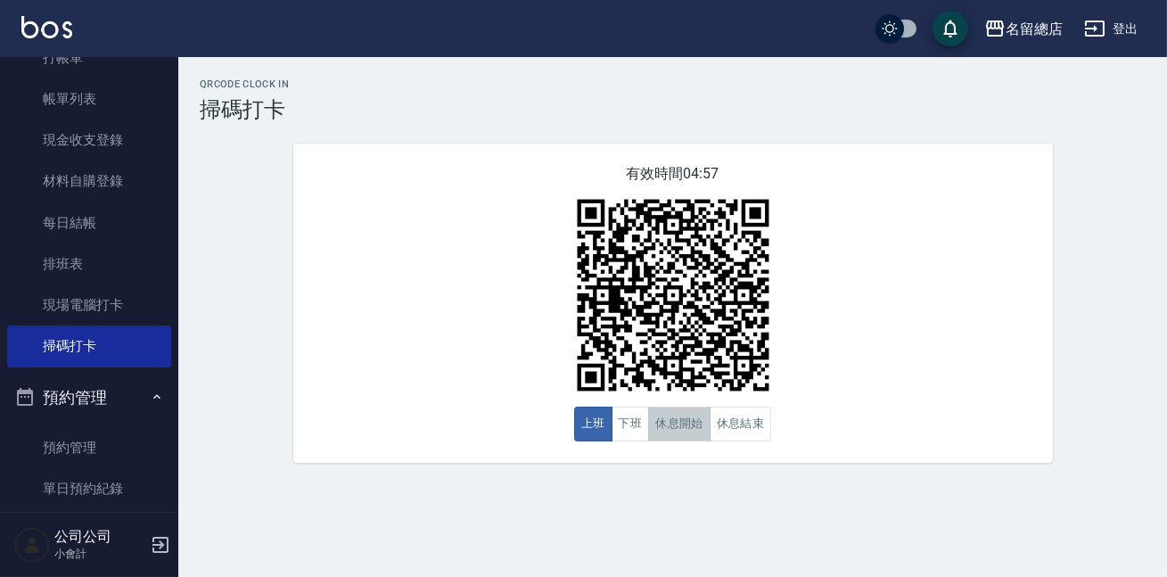
click at [676, 434] on button "休息開始" at bounding box center [679, 423] width 62 height 35
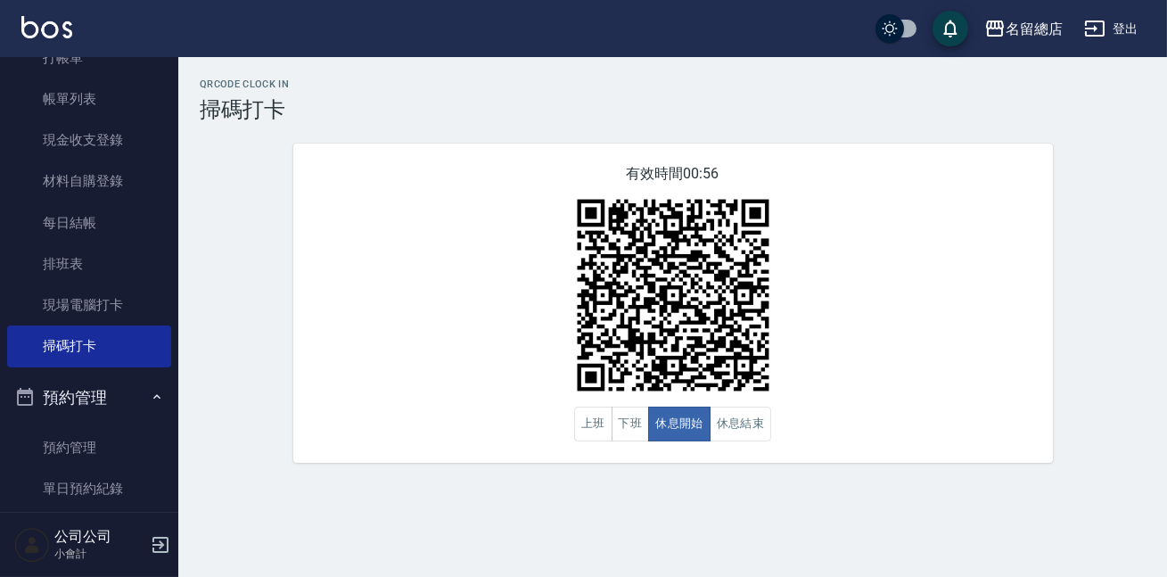
click at [741, 352] on img at bounding box center [672, 295] width 223 height 223
click at [765, 433] on button "休息結束" at bounding box center [740, 423] width 62 height 35
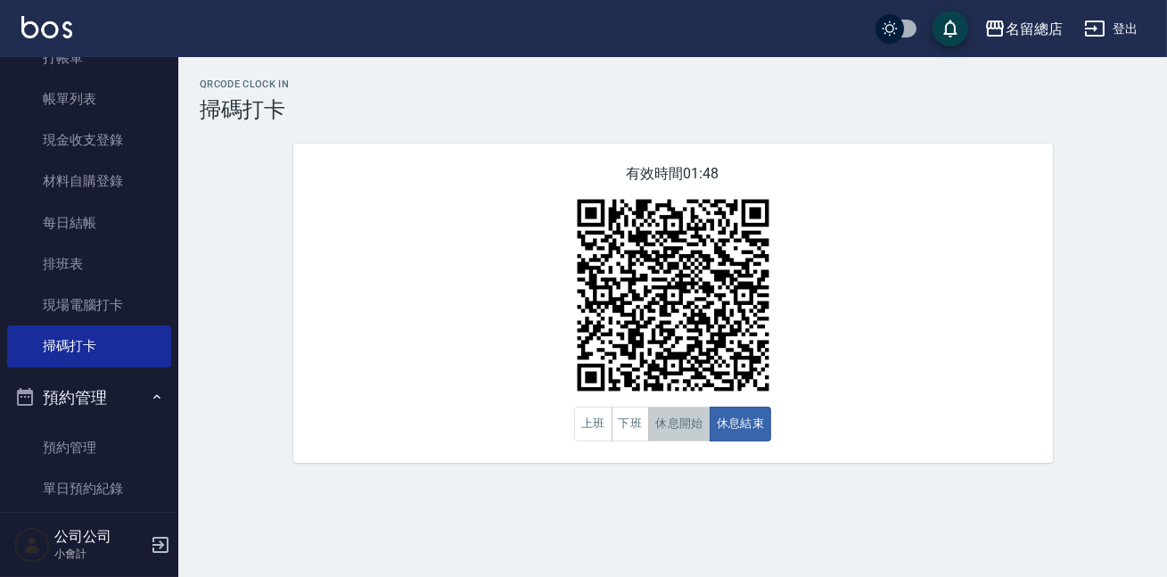
click at [672, 433] on button "休息開始" at bounding box center [679, 423] width 62 height 35
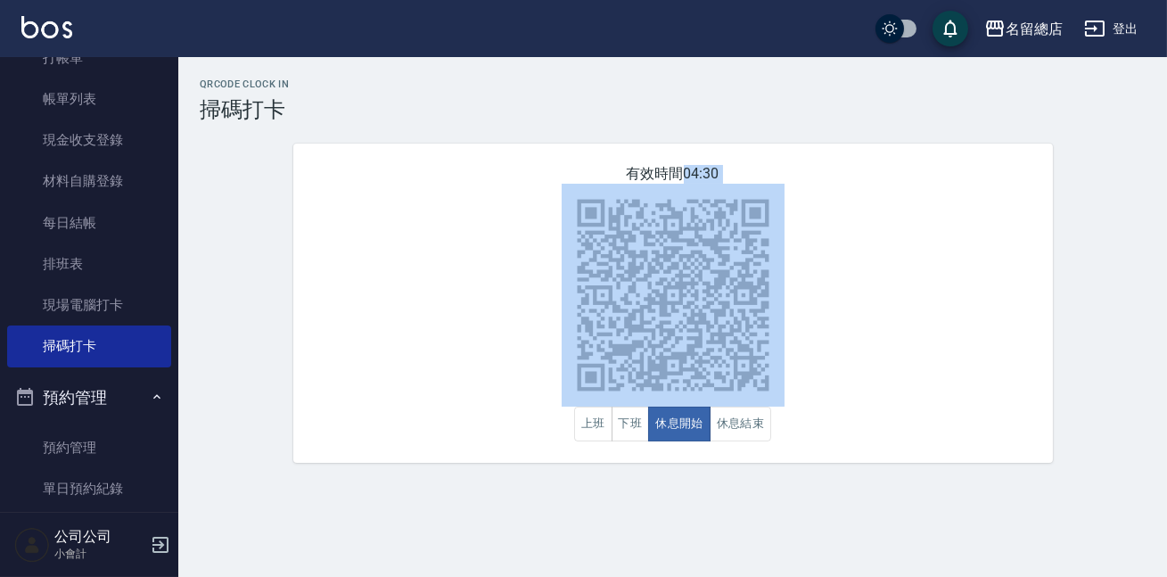
drag, startPoint x: 801, startPoint y: 420, endPoint x: 782, endPoint y: 608, distance: 189.1
click at [782, 576] on html "名留總店 登出 櫃檯作業 打帳單 帳單列表 現金收支登錄 材料自購登錄 每日結帳 排班表 現場電腦打卡 掃碼打卡 預約管理 預約管理 單日預約紀錄 單週預約紀…" at bounding box center [583, 288] width 1167 height 577
click at [682, 439] on button "休息開始" at bounding box center [679, 423] width 62 height 35
click at [756, 432] on button "休息結束" at bounding box center [740, 423] width 62 height 35
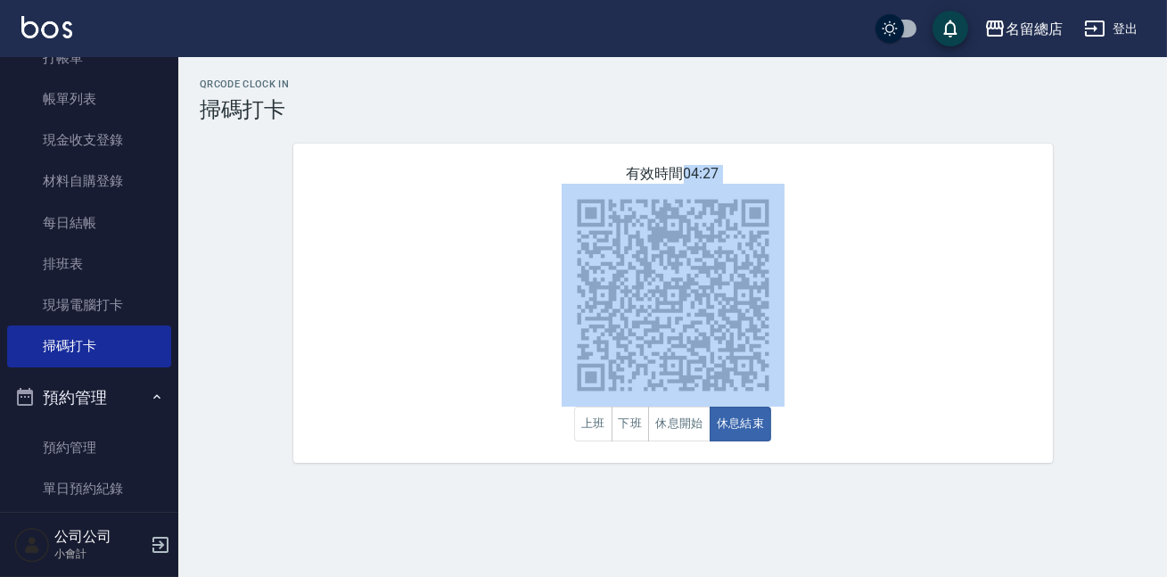
click at [990, 332] on div "有效時間 04:27 上班 下班 休息開始 休息結束" at bounding box center [672, 302] width 759 height 319
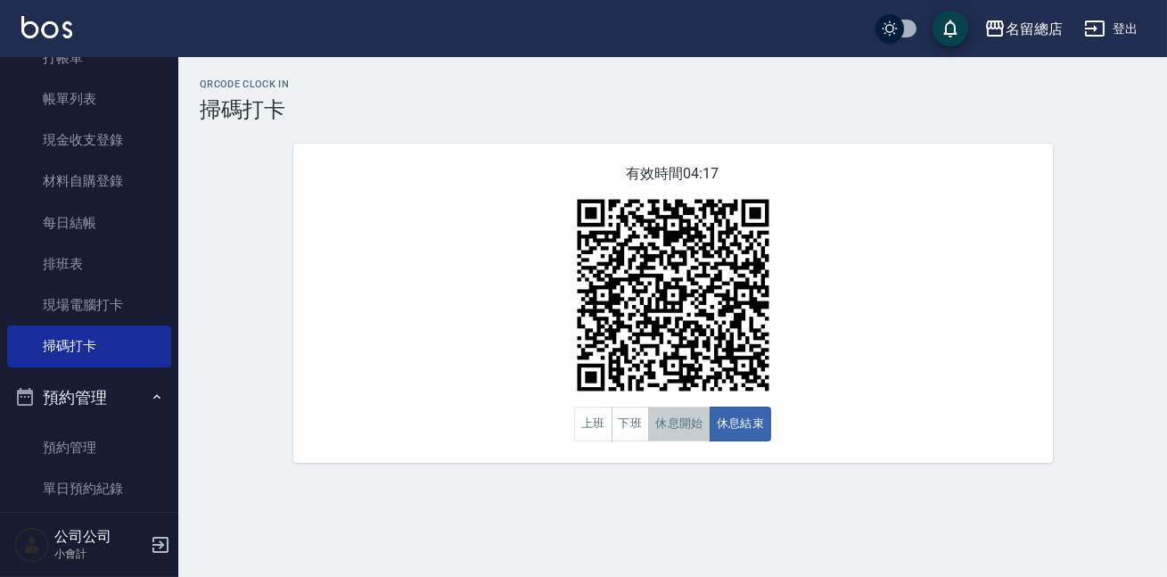
click at [673, 427] on button "休息開始" at bounding box center [679, 423] width 62 height 35
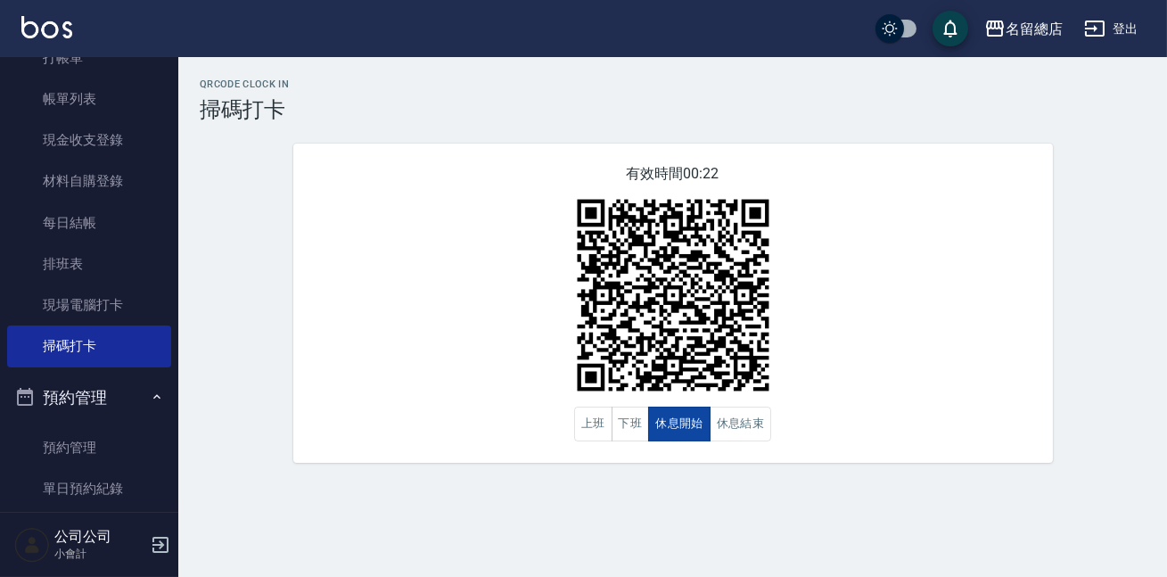
click at [670, 427] on button "休息開始" at bounding box center [679, 423] width 62 height 35
click at [739, 427] on button "休息結束" at bounding box center [740, 423] width 62 height 35
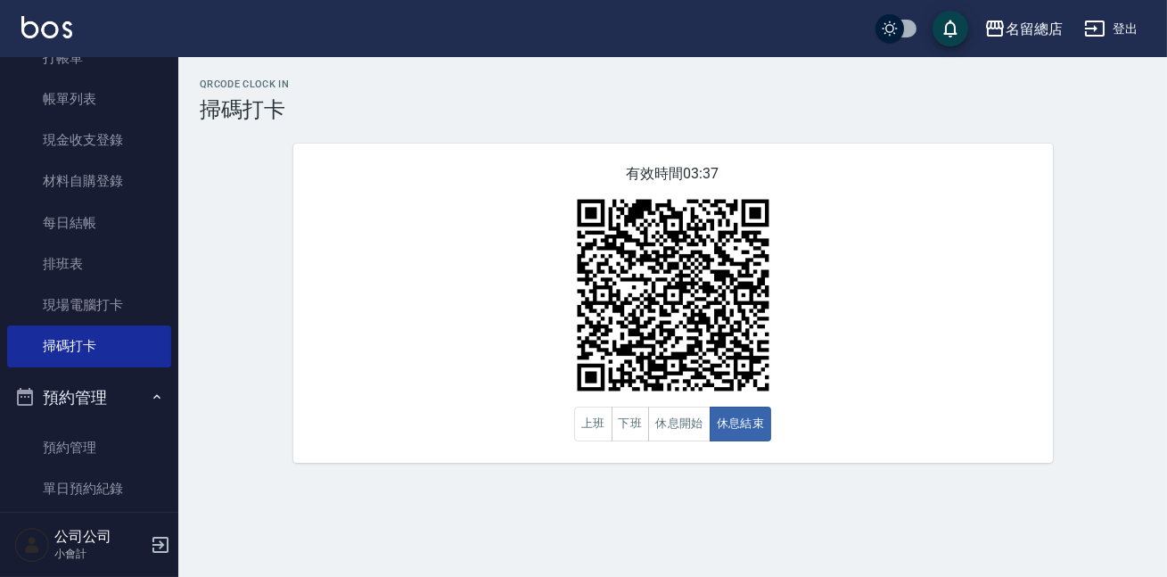
scroll to position [479, 0]
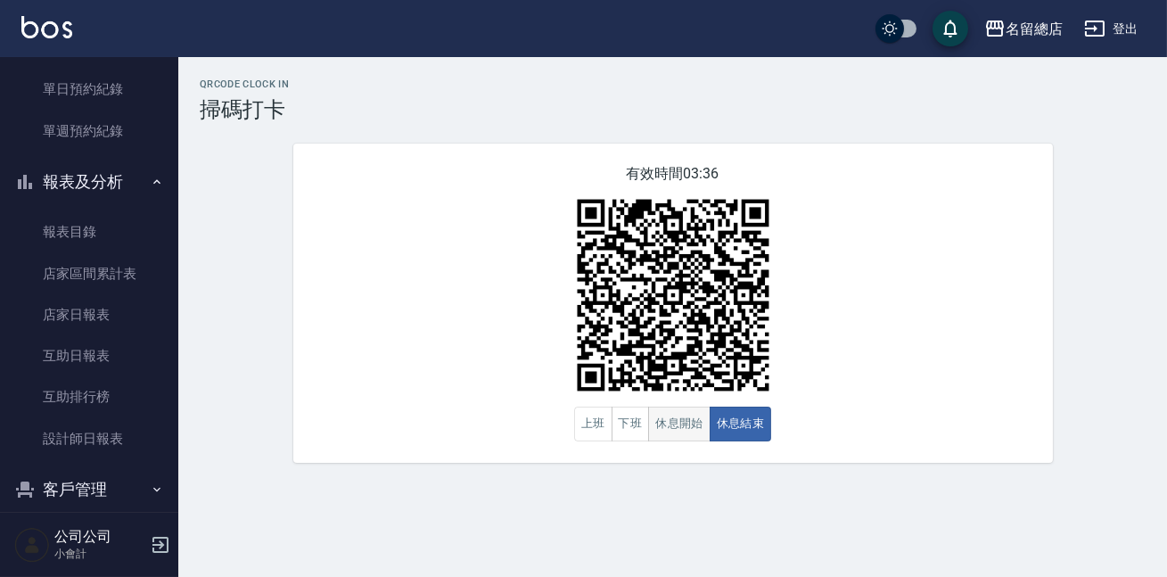
click at [682, 420] on button "休息開始" at bounding box center [679, 423] width 62 height 35
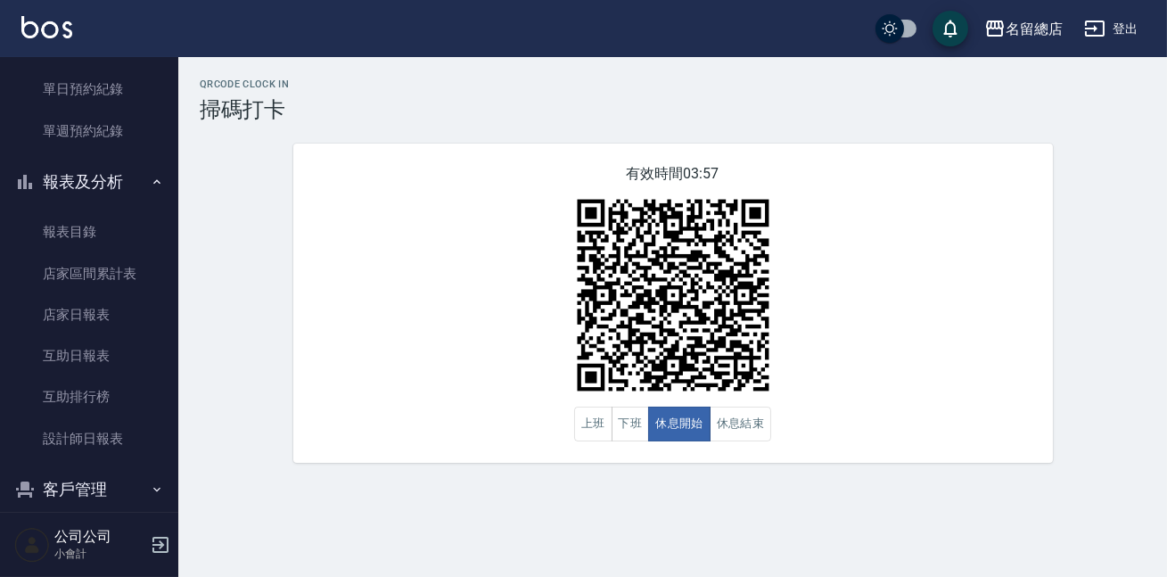
click at [700, 361] on img at bounding box center [672, 295] width 223 height 223
click at [622, 422] on button "下班" at bounding box center [630, 423] width 38 height 35
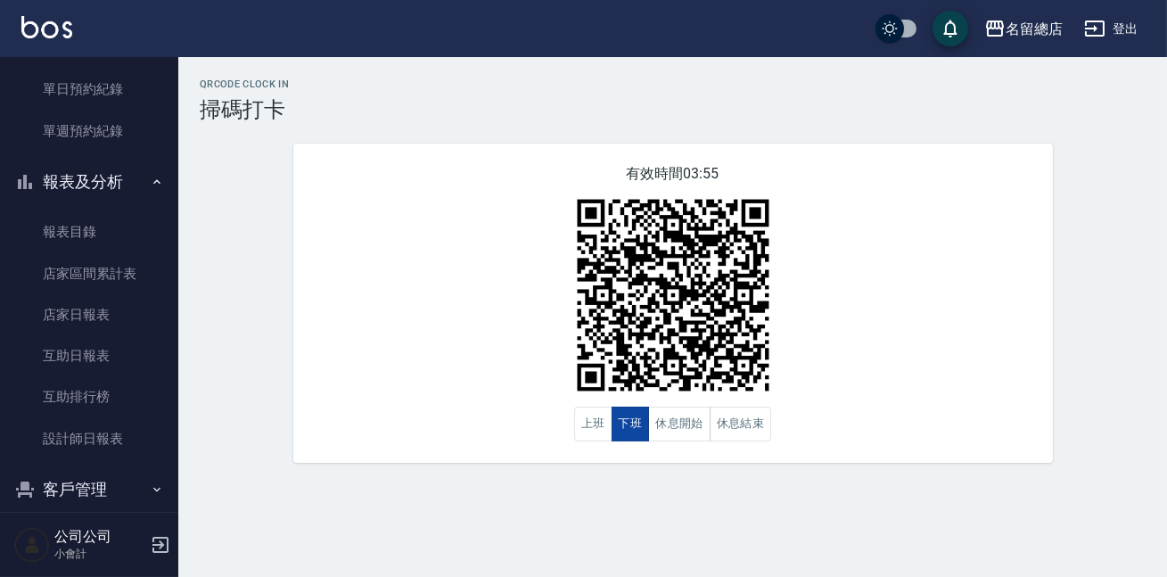
click at [624, 422] on button "下班" at bounding box center [630, 423] width 38 height 35
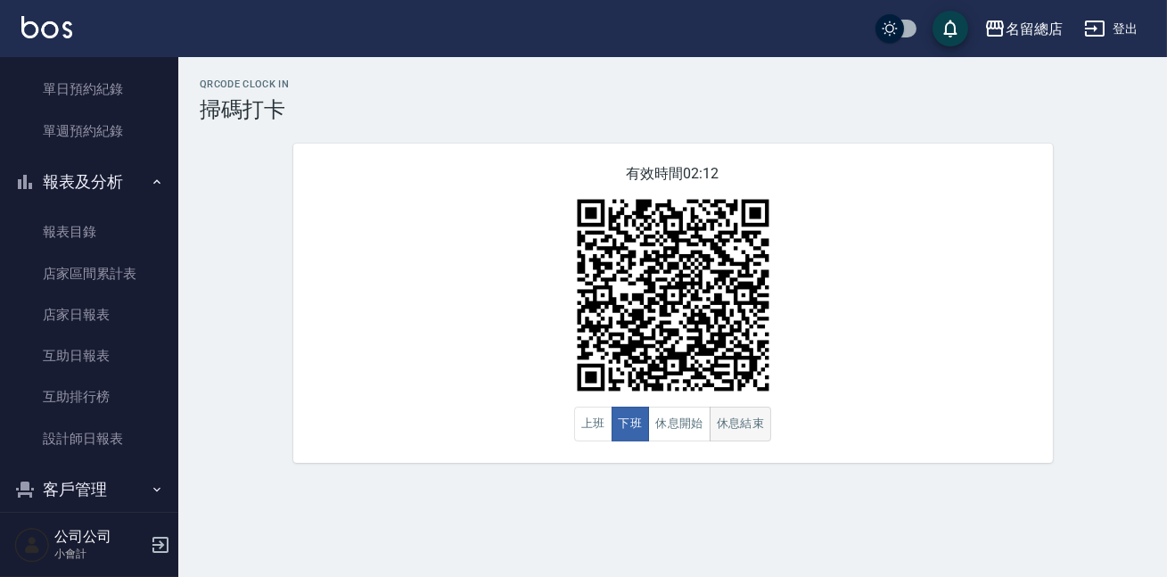
click at [720, 436] on button "休息結束" at bounding box center [740, 423] width 62 height 35
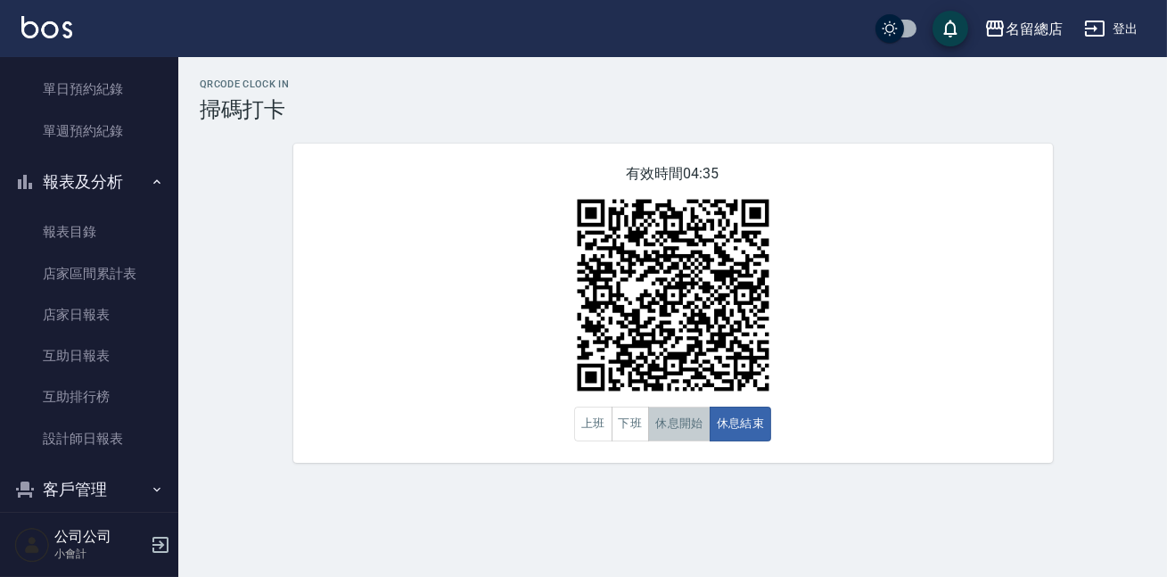
click at [683, 428] on button "休息開始" at bounding box center [679, 423] width 62 height 35
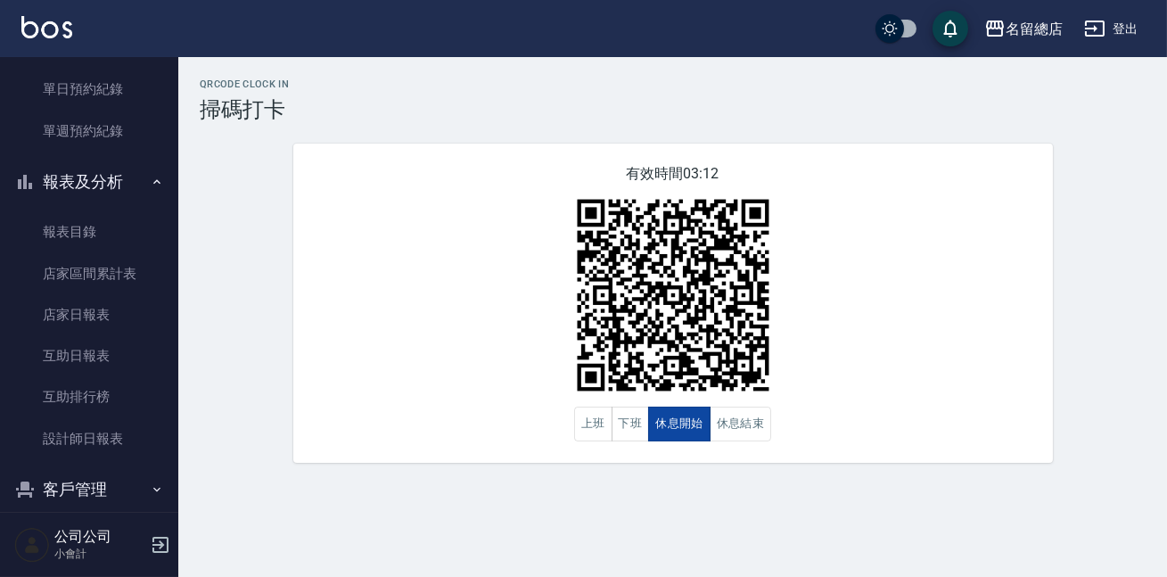
drag, startPoint x: 683, startPoint y: 428, endPoint x: 658, endPoint y: 420, distance: 26.2
click at [682, 428] on button "休息開始" at bounding box center [679, 423] width 62 height 35
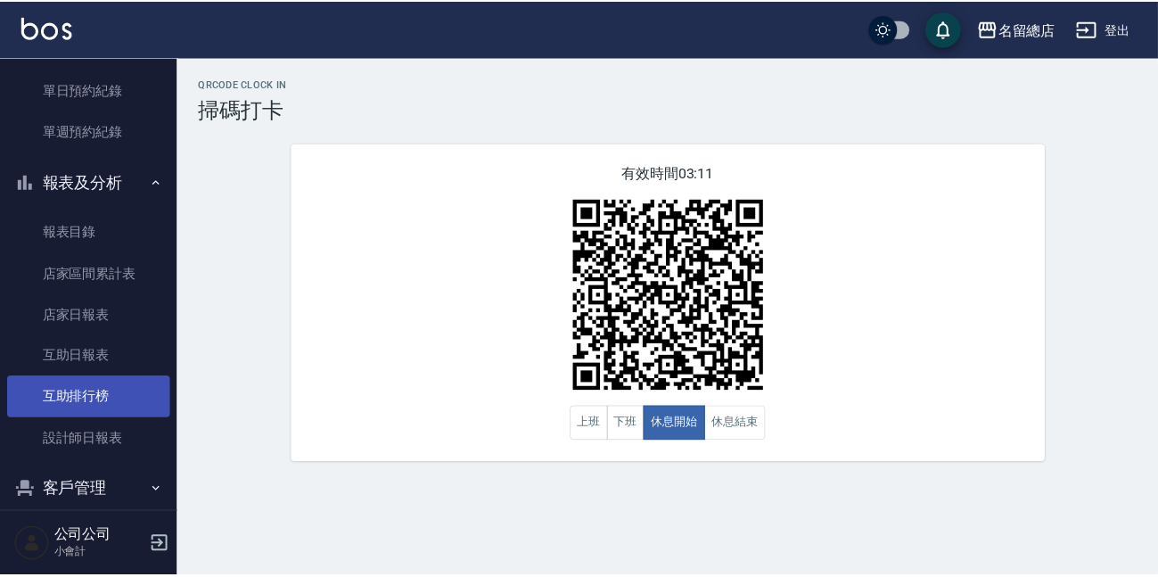
scroll to position [561, 0]
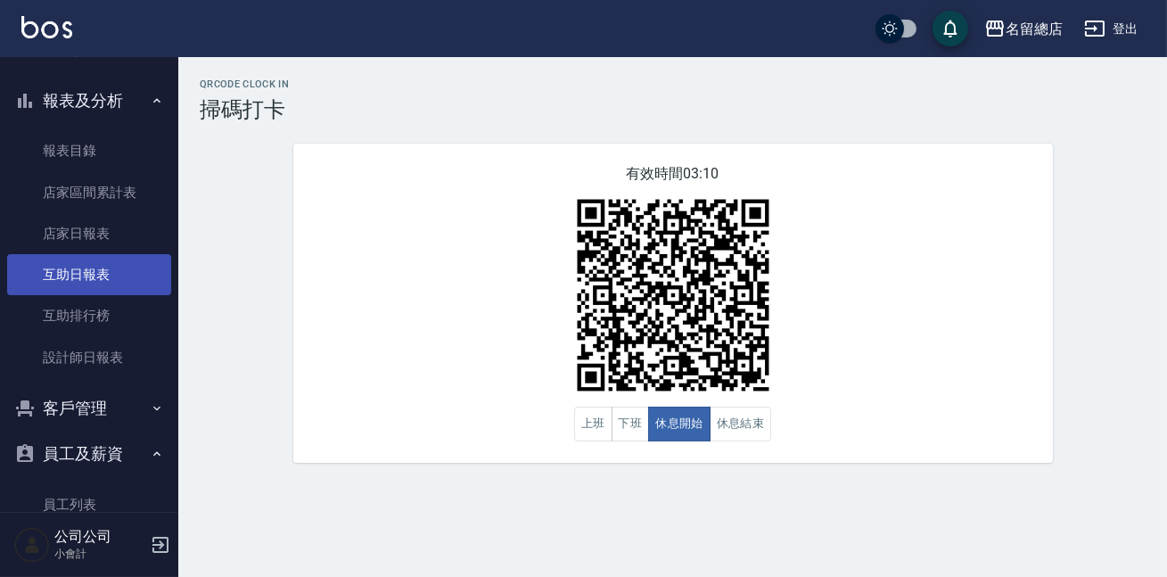
click at [114, 278] on link "互助日報表" at bounding box center [89, 274] width 164 height 41
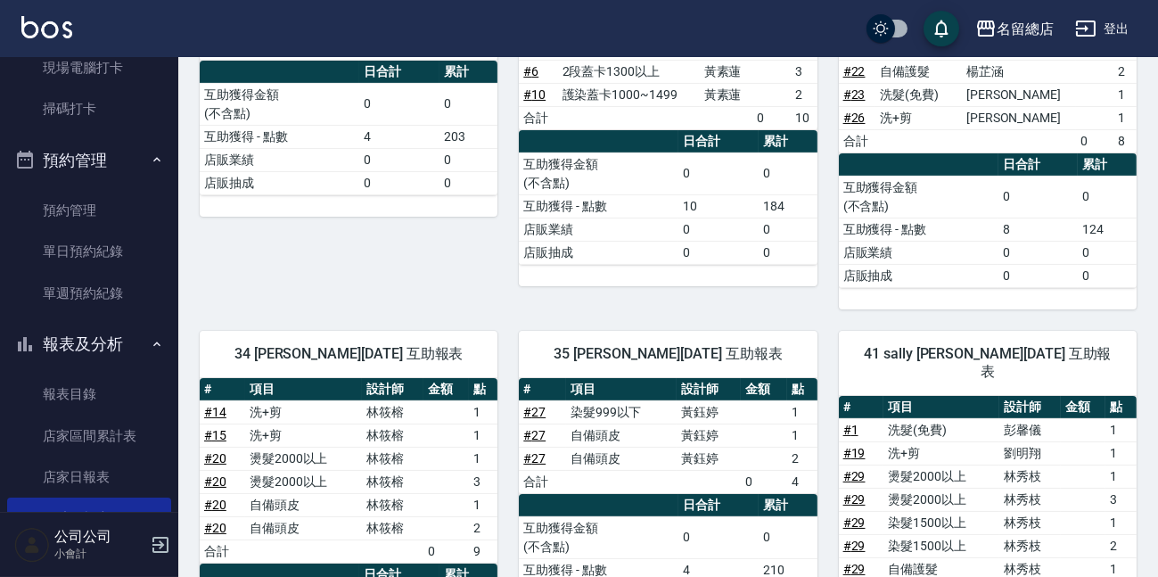
scroll to position [810, 0]
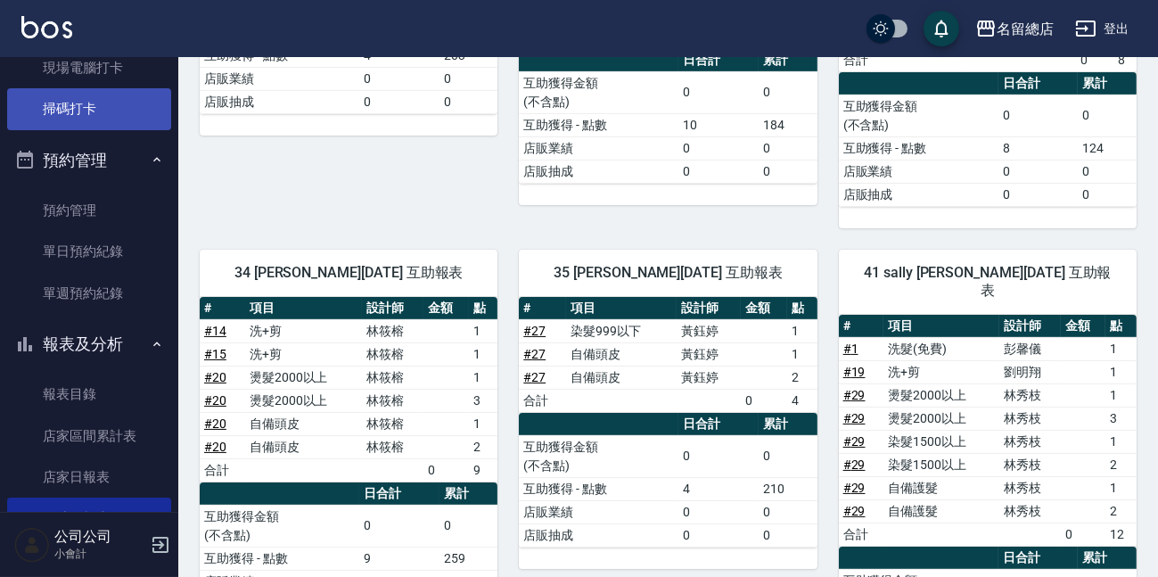
drag, startPoint x: 94, startPoint y: 111, endPoint x: 176, endPoint y: 160, distance: 96.0
click at [94, 109] on link "掃碼打卡" at bounding box center [89, 108] width 164 height 41
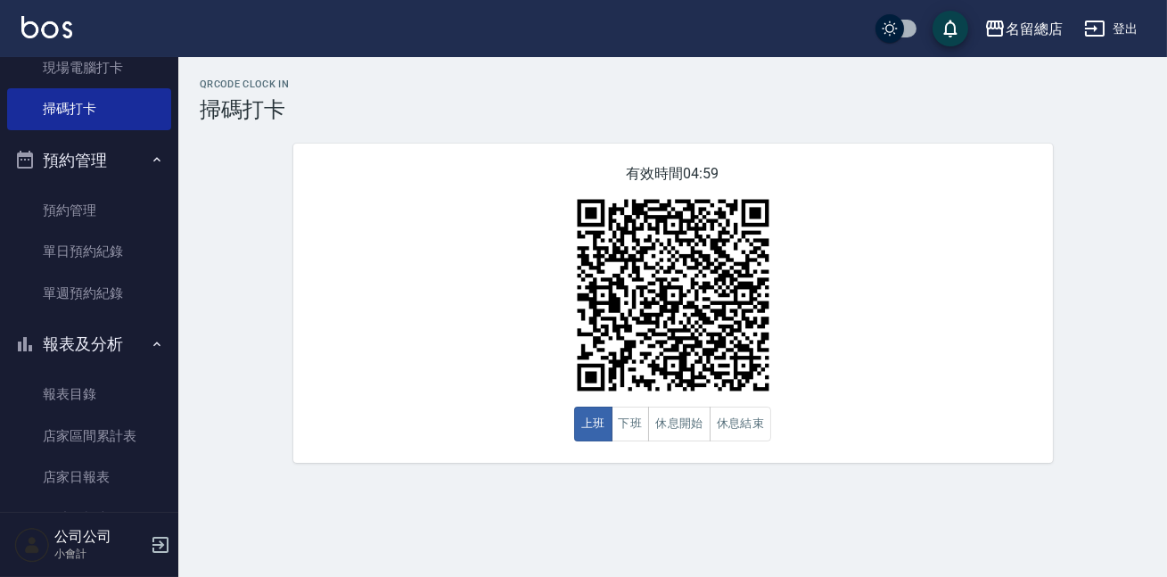
drag, startPoint x: 628, startPoint y: 419, endPoint x: 639, endPoint y: 397, distance: 23.9
click at [628, 418] on button "下班" at bounding box center [630, 423] width 38 height 35
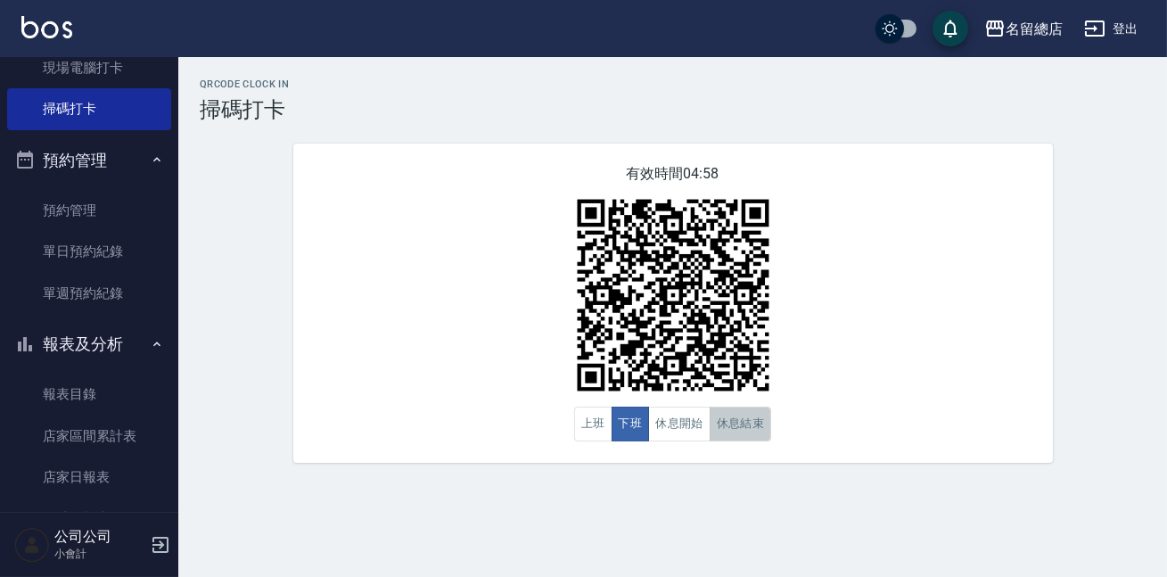
click at [709, 436] on button "休息結束" at bounding box center [740, 423] width 62 height 35
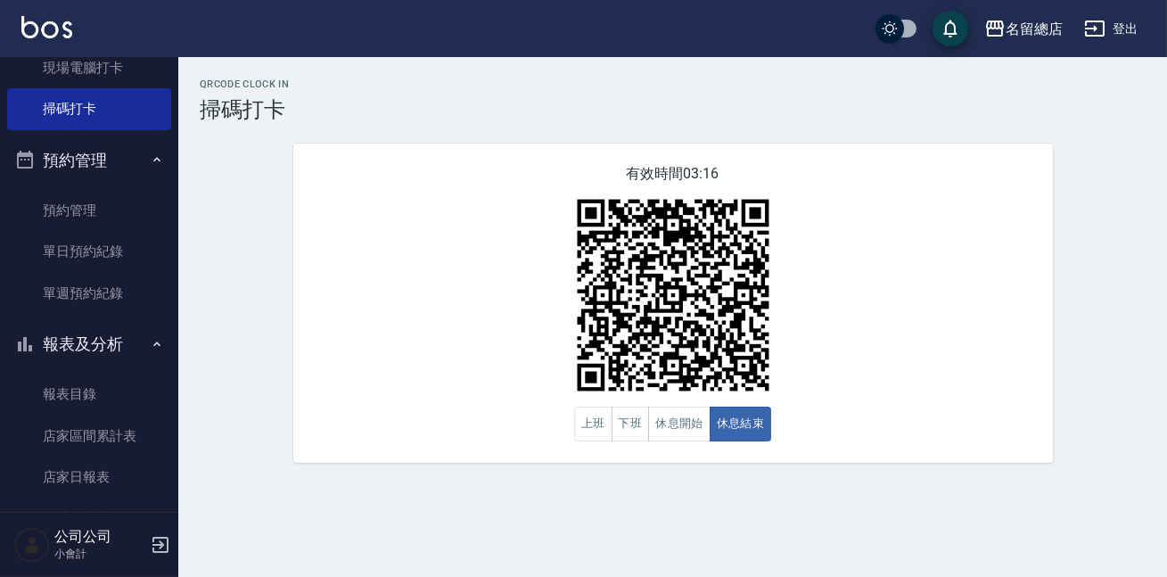
click at [861, 374] on div "有效時間 03:16 上班 下班 休息開始 休息結束" at bounding box center [672, 302] width 759 height 319
click at [650, 436] on button "休息開始" at bounding box center [679, 423] width 62 height 35
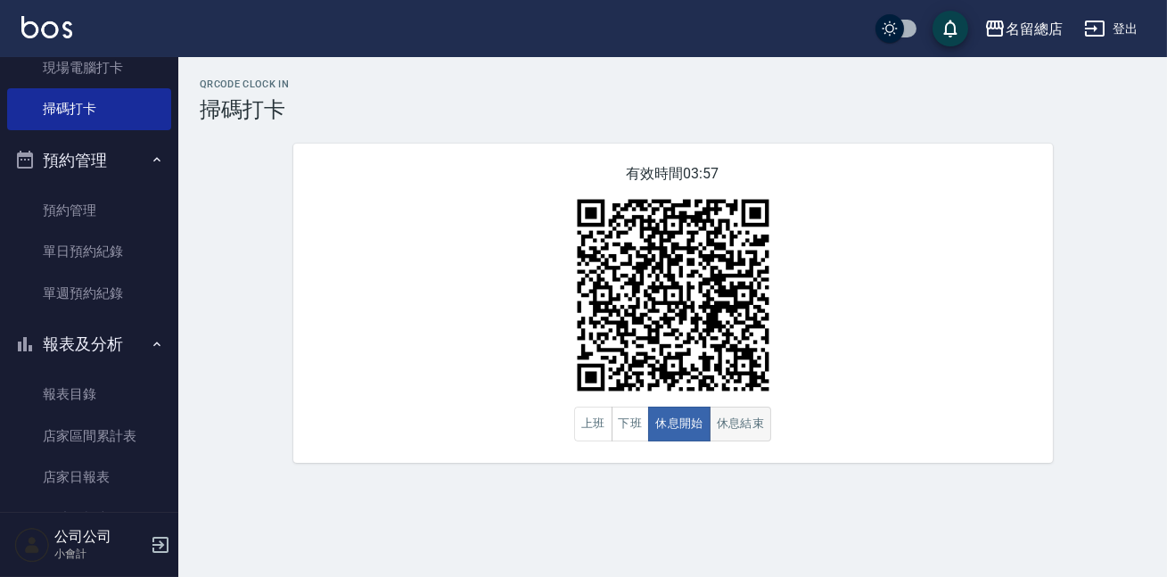
click at [741, 430] on button "休息結束" at bounding box center [740, 423] width 62 height 35
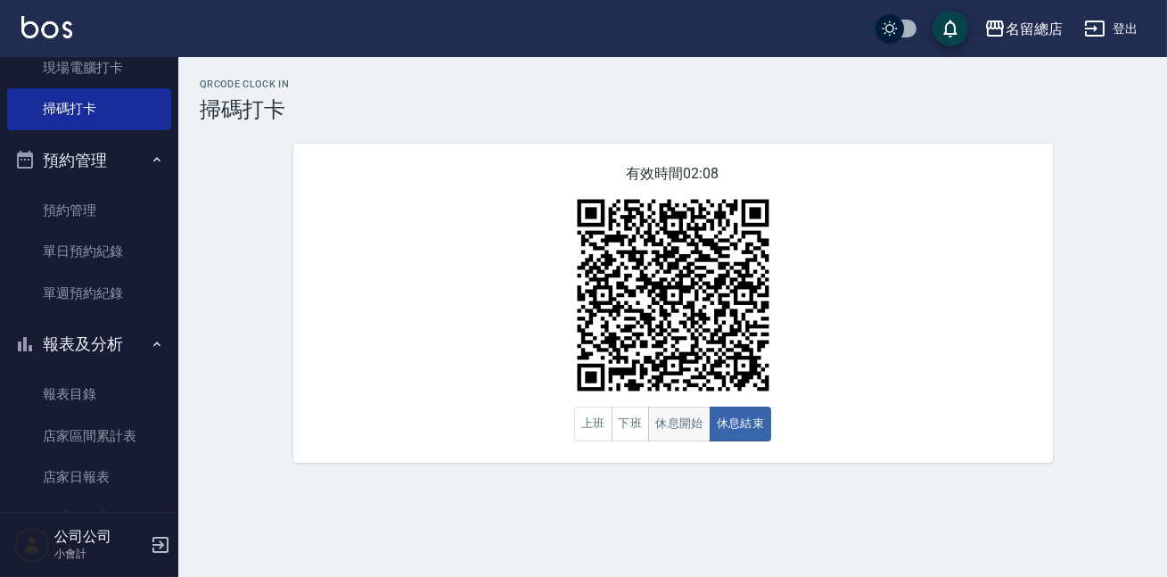
drag, startPoint x: 774, startPoint y: 413, endPoint x: 661, endPoint y: 415, distance: 113.2
click at [768, 437] on div "有效時間 02:08 上班 下班 休息開始 休息結束" at bounding box center [672, 302] width 759 height 319
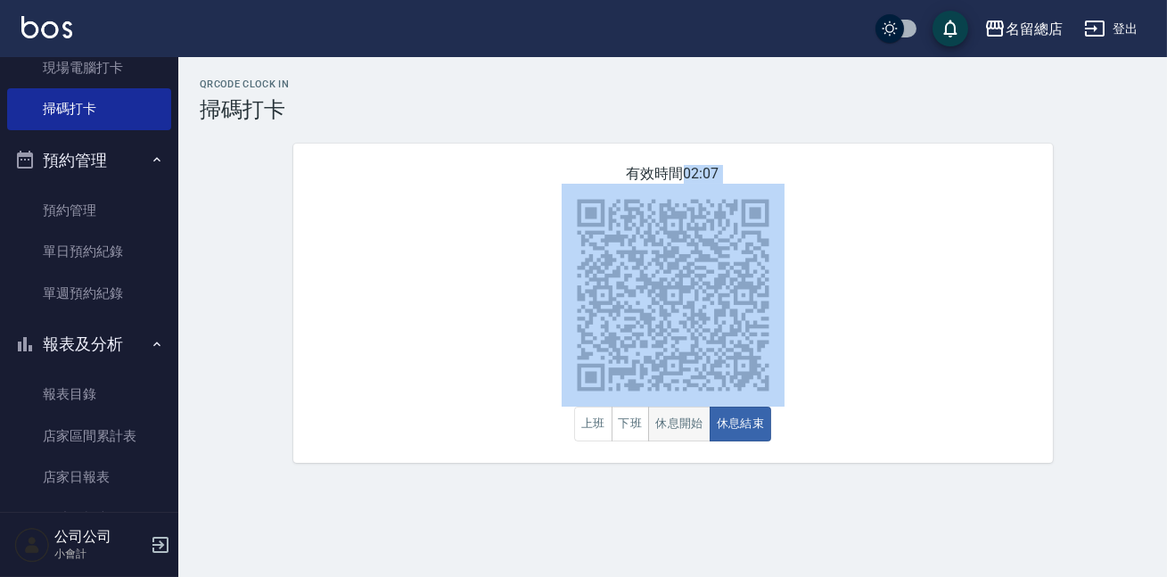
click at [651, 420] on button "休息開始" at bounding box center [679, 423] width 62 height 35
click at [421, 456] on div "有效時間 02:07 上班 下班 休息開始 休息結束" at bounding box center [672, 302] width 759 height 319
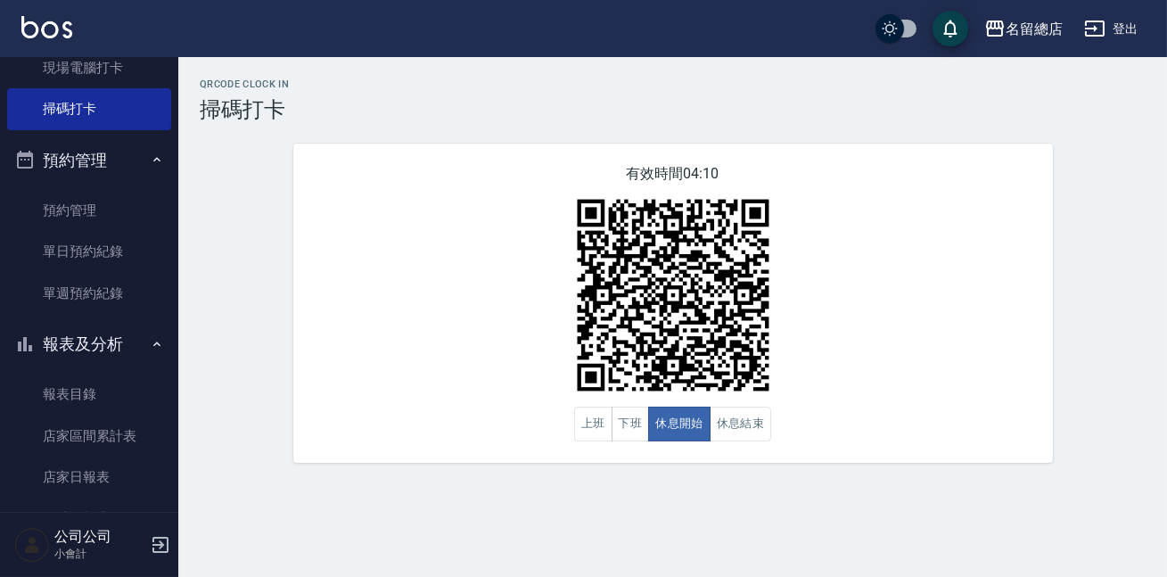
drag, startPoint x: 541, startPoint y: 386, endPoint x: 847, endPoint y: 475, distance: 318.4
click at [571, 397] on div "有效時間 04:10 上班 下班 休息開始 休息結束" at bounding box center [672, 302] width 759 height 319
click at [615, 418] on button "下班" at bounding box center [630, 423] width 38 height 35
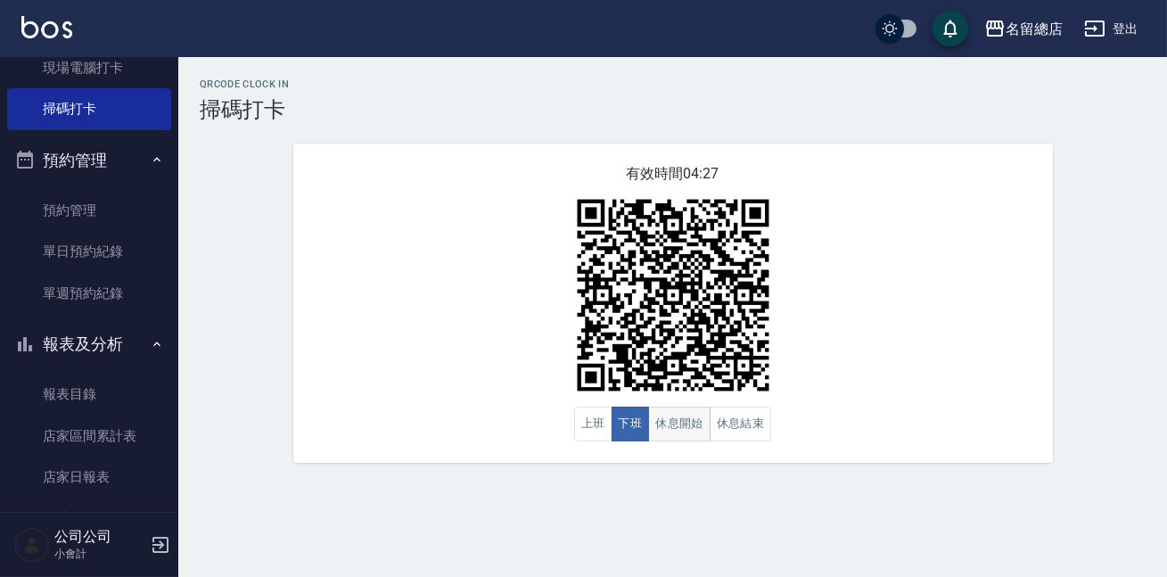
click at [686, 427] on button "休息開始" at bounding box center [679, 423] width 62 height 35
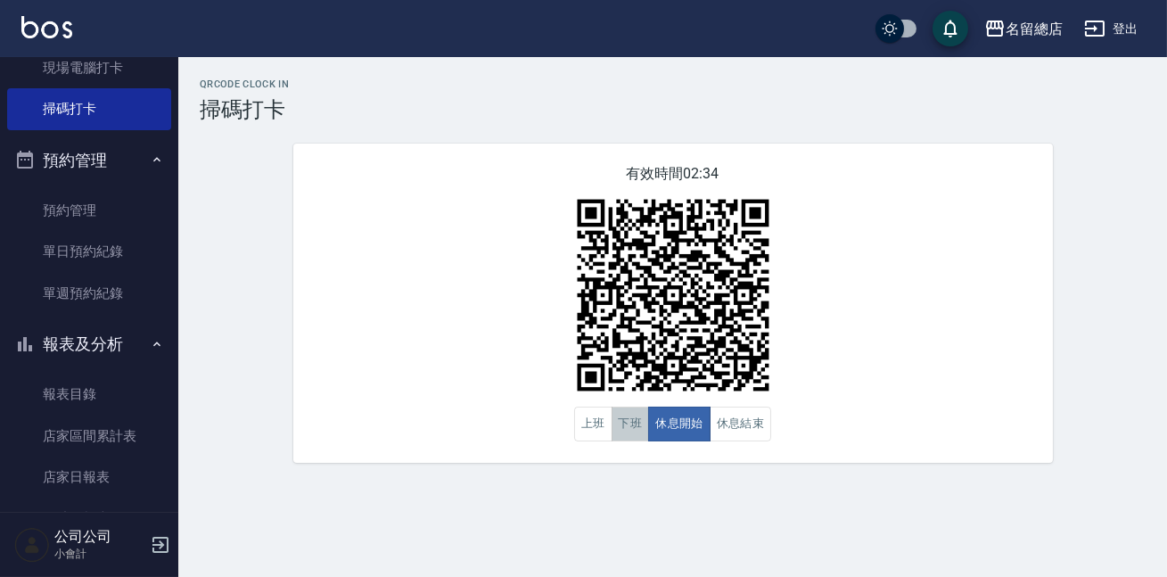
click at [633, 417] on button "下班" at bounding box center [630, 423] width 38 height 35
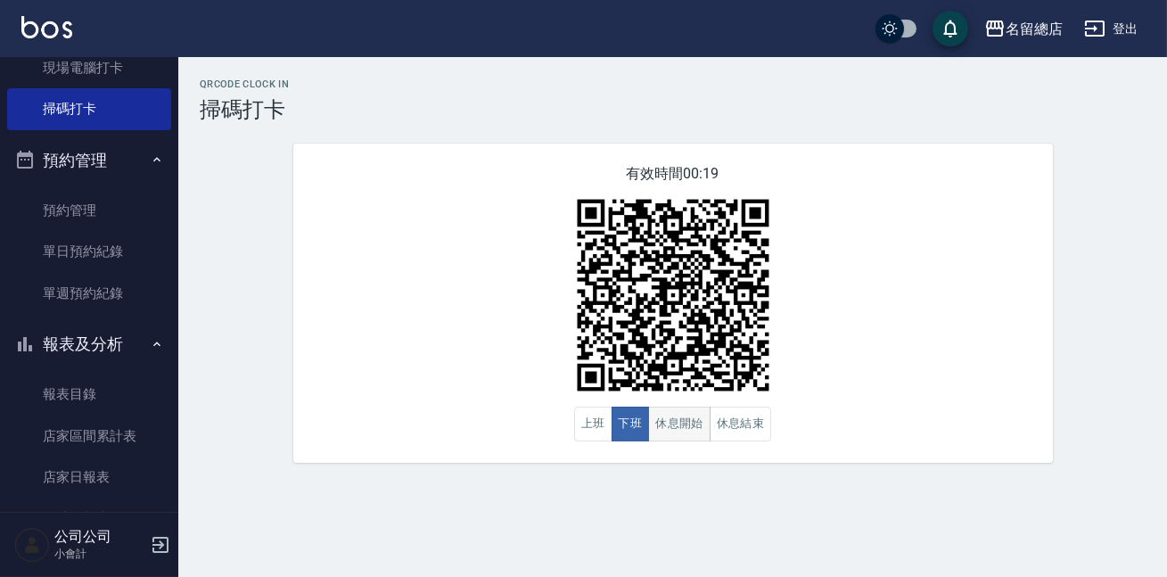
click at [670, 432] on button "休息開始" at bounding box center [679, 423] width 62 height 35
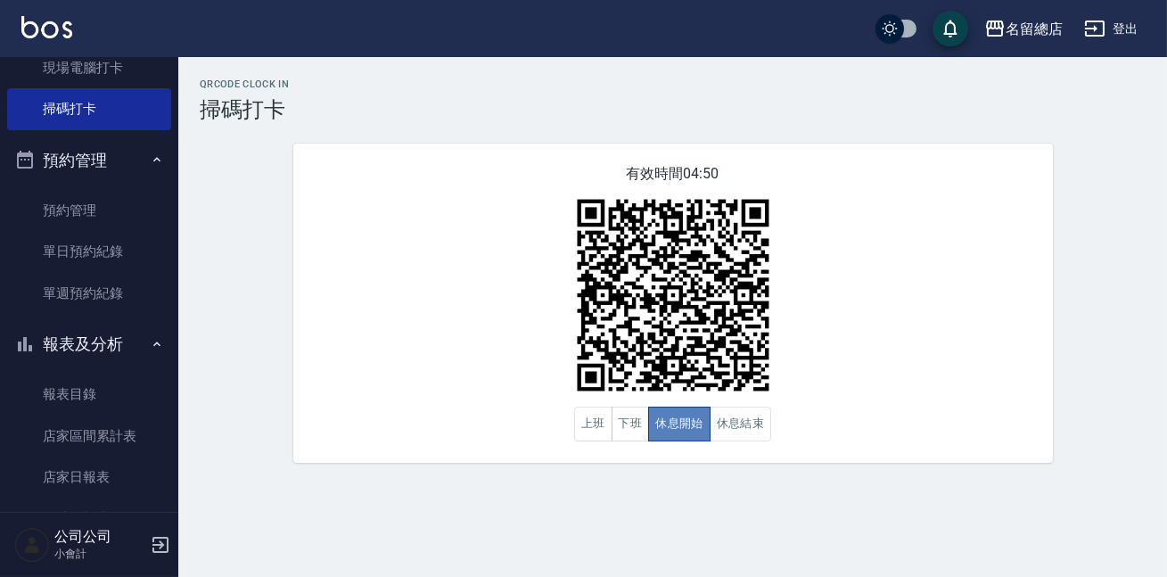
click at [669, 432] on button "休息開始" at bounding box center [679, 423] width 62 height 35
click at [751, 443] on div "有效時間 04:50 上班 下班 休息開始 休息結束" at bounding box center [672, 302] width 759 height 319
click at [733, 429] on button "休息結束" at bounding box center [740, 423] width 62 height 35
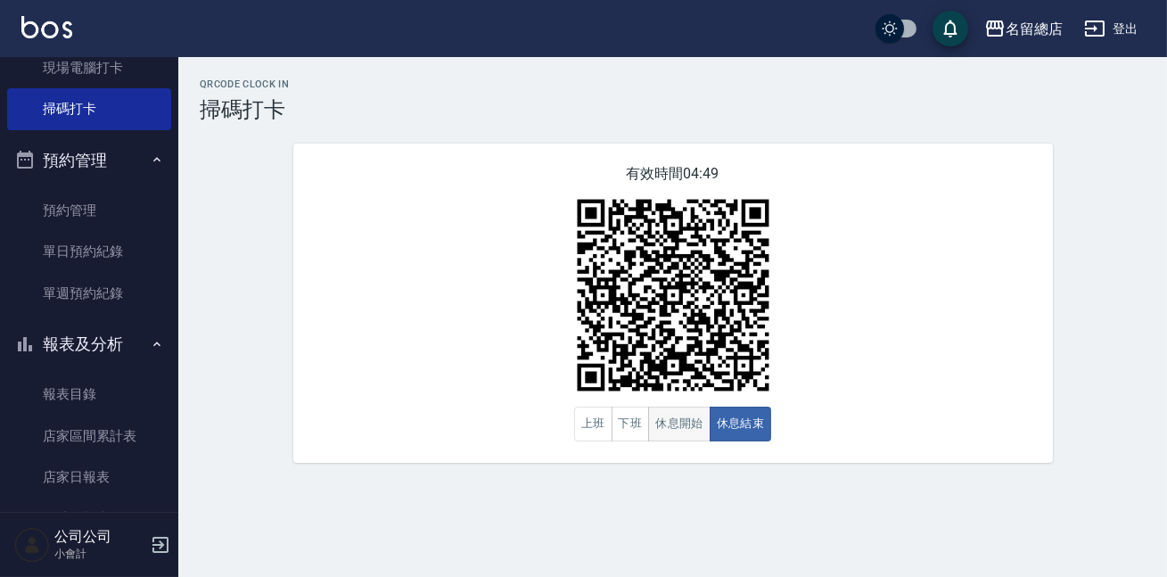
click at [699, 427] on button "休息開始" at bounding box center [679, 423] width 62 height 35
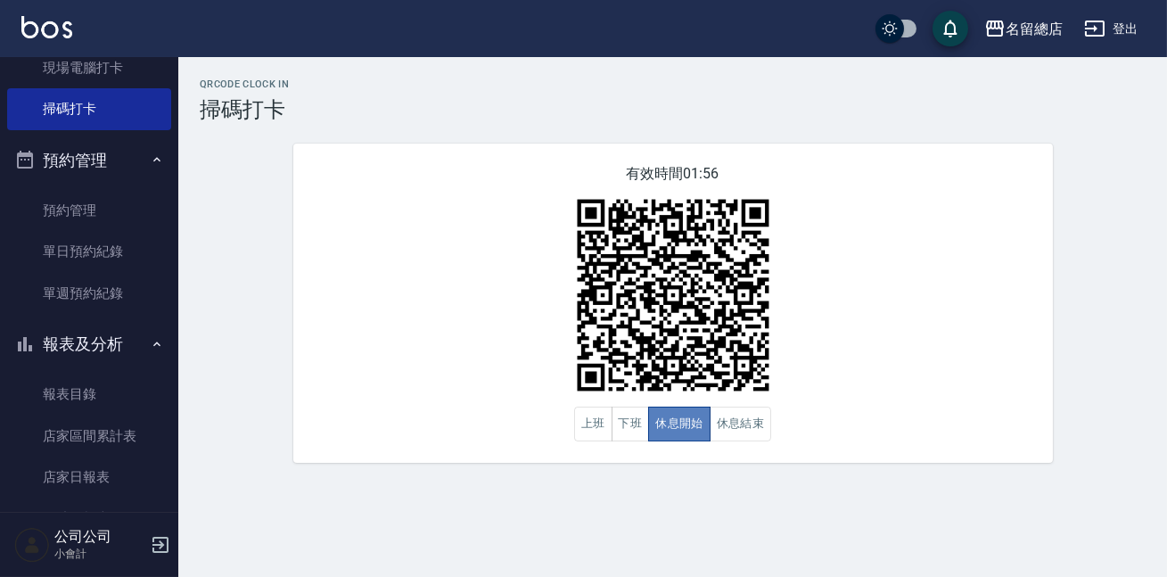
click at [699, 427] on button "休息開始" at bounding box center [679, 423] width 62 height 35
click at [745, 425] on button "休息結束" at bounding box center [740, 423] width 62 height 35
